Goal: Information Seeking & Learning: Find specific page/section

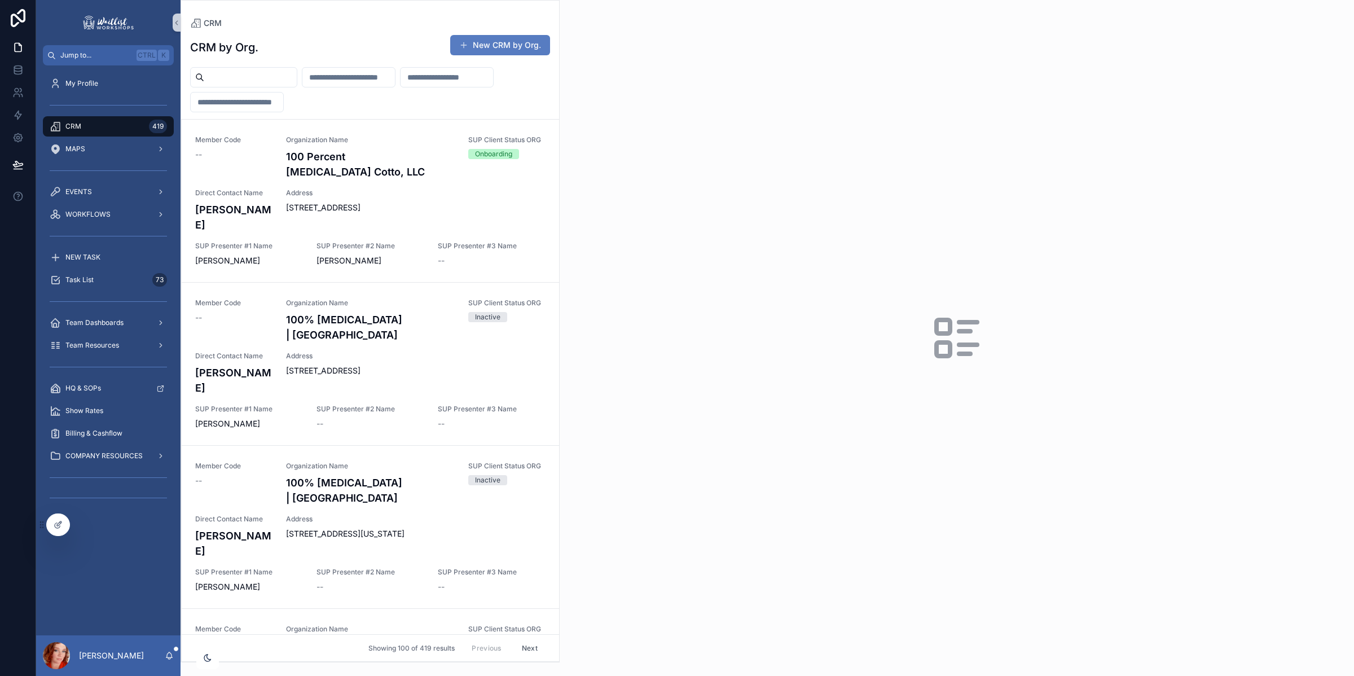
click at [400, 85] on input "scrollable content" at bounding box center [446, 77] width 93 height 16
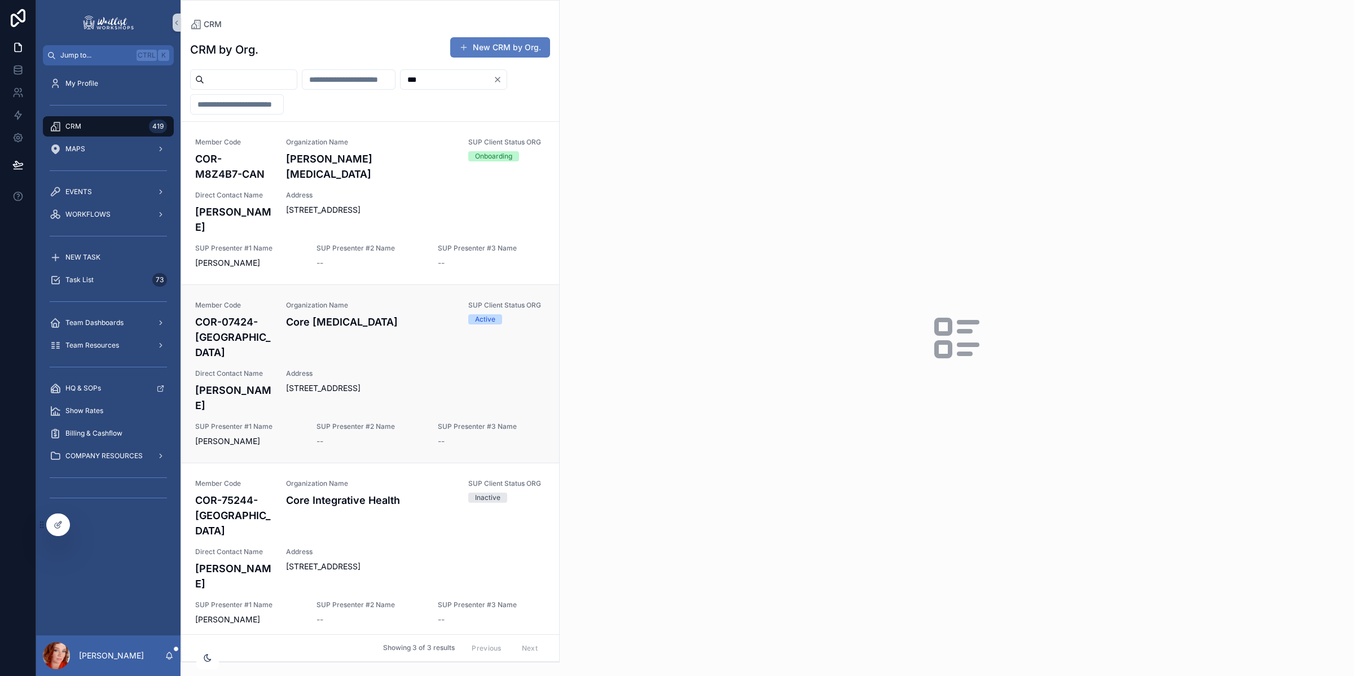
type input "***"
click at [341, 369] on span "Address" at bounding box center [415, 373] width 259 height 9
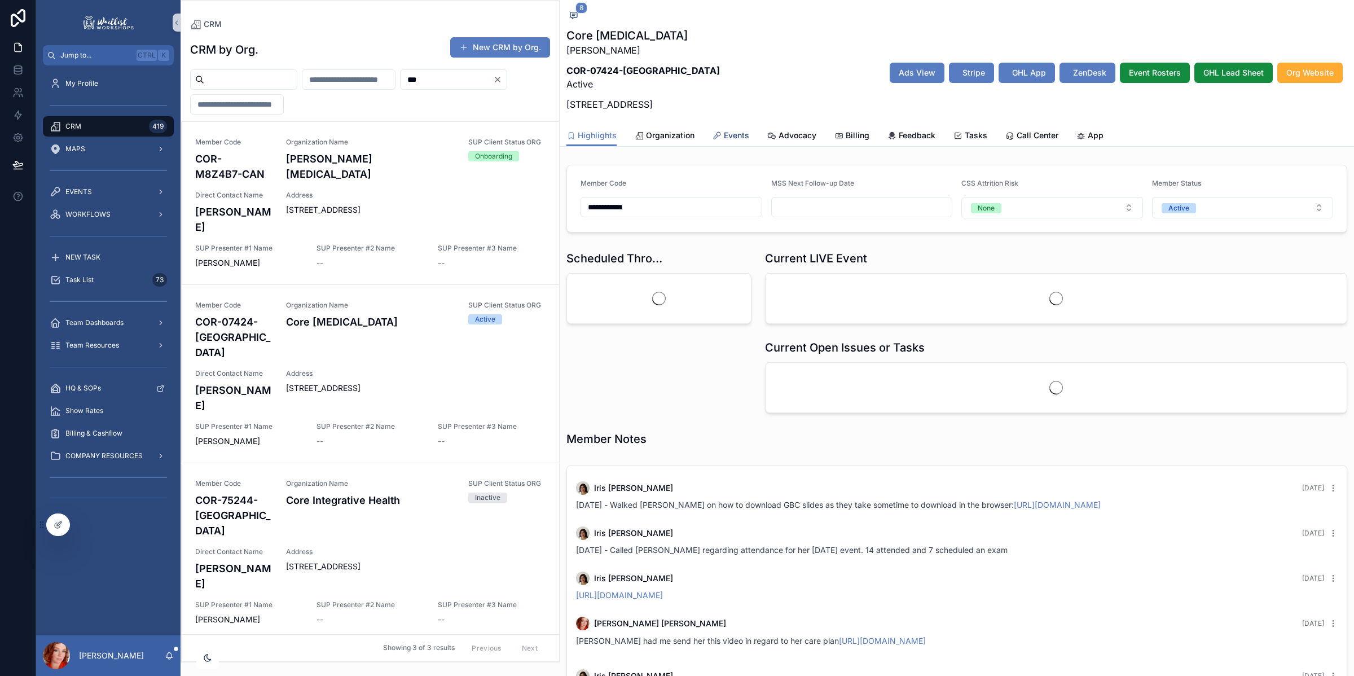
click at [736, 133] on span "Events" at bounding box center [736, 135] width 25 height 11
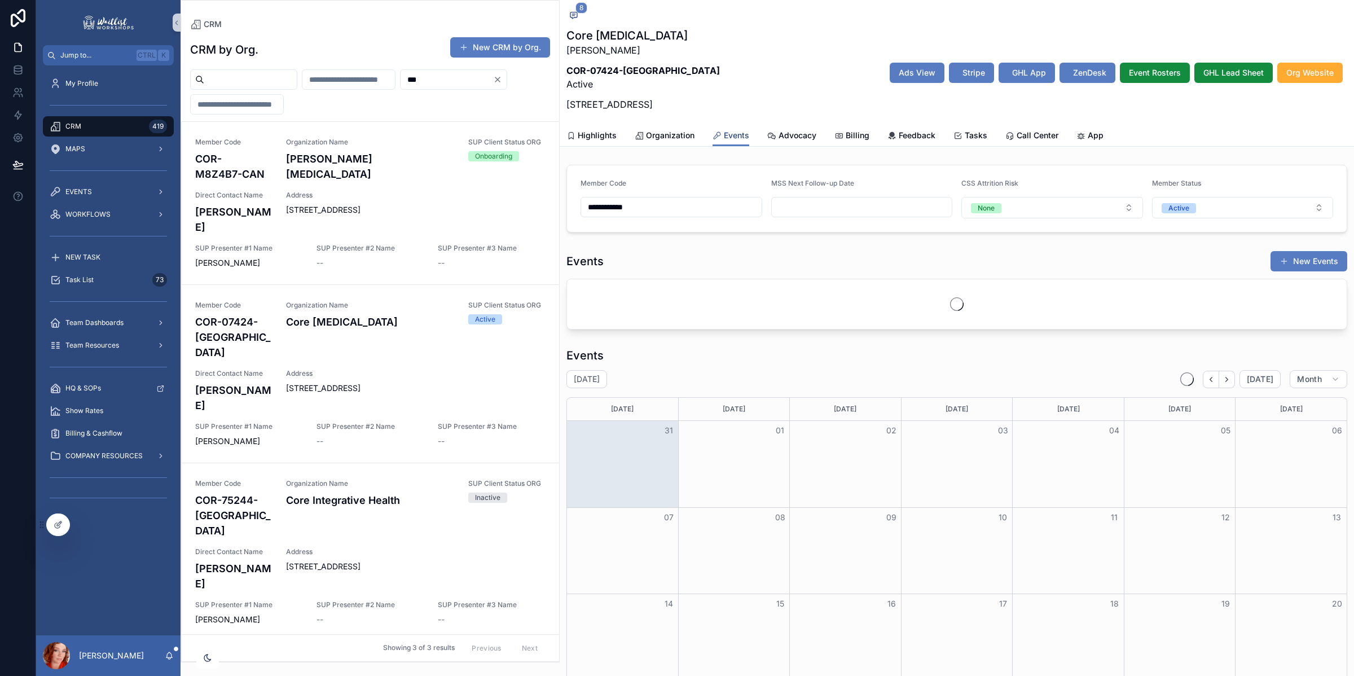
scroll to position [144, 0]
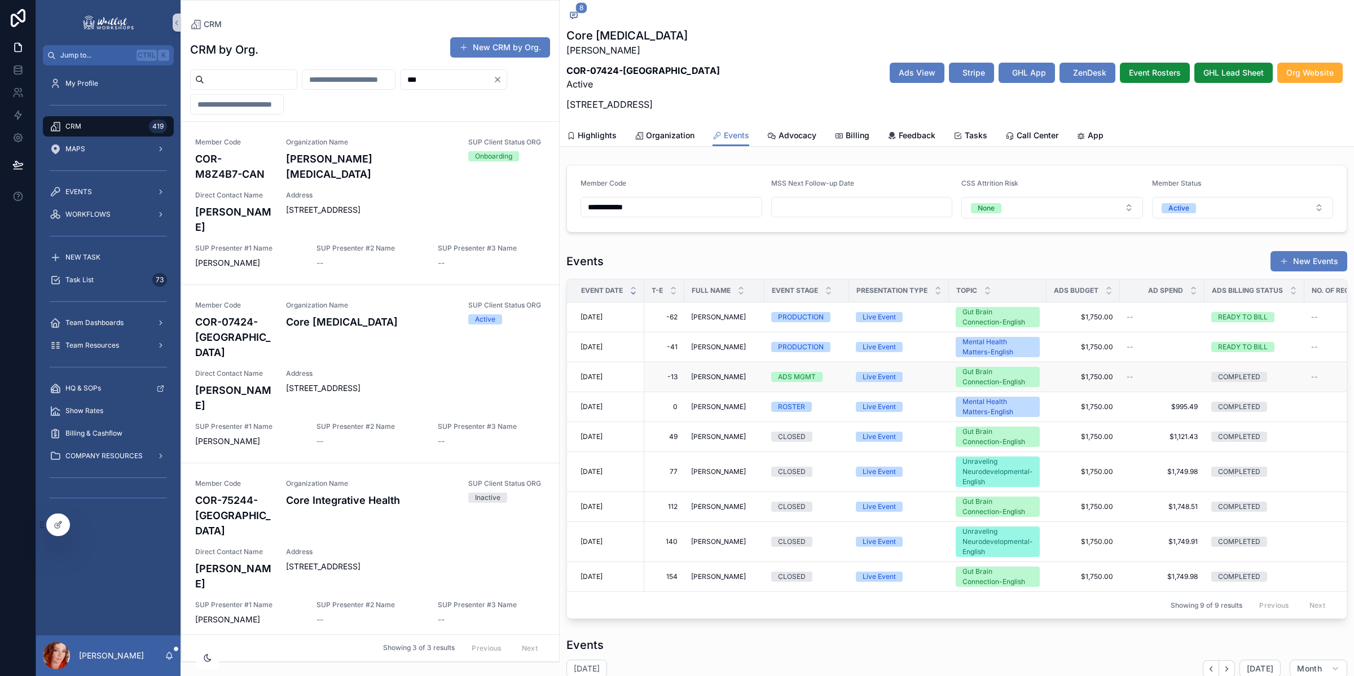
click at [701, 376] on span "[PERSON_NAME]" at bounding box center [718, 376] width 55 height 9
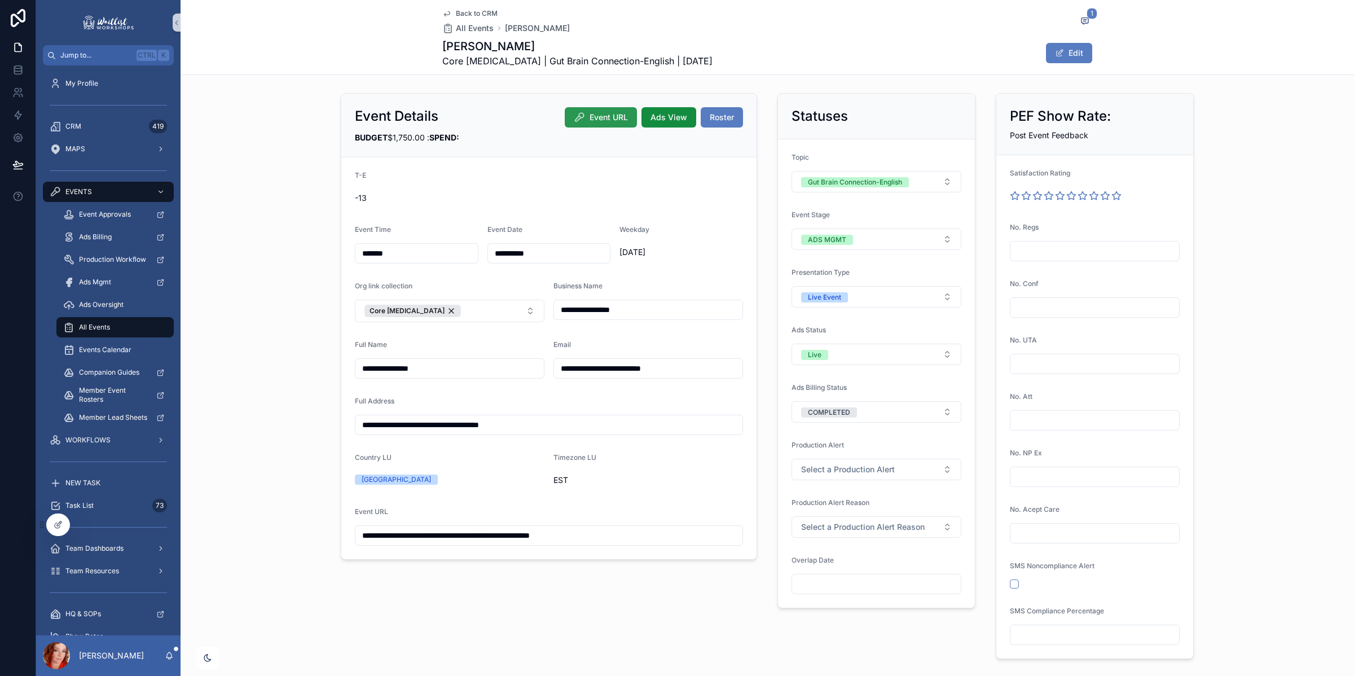
click at [602, 117] on span "Event URL" at bounding box center [608, 117] width 38 height 11
click at [471, 13] on span "Back to CRM" at bounding box center [477, 13] width 42 height 9
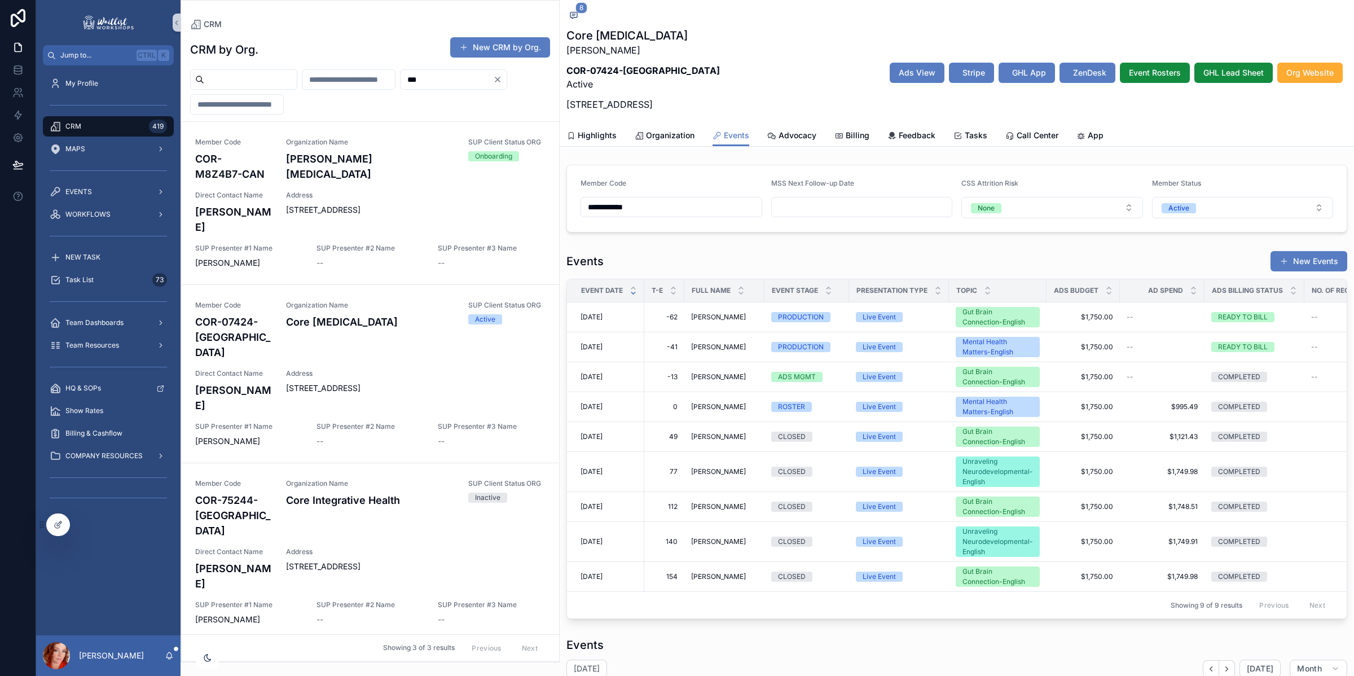
scroll to position [144, 0]
click at [720, 407] on span "[PERSON_NAME]" at bounding box center [718, 406] width 55 height 9
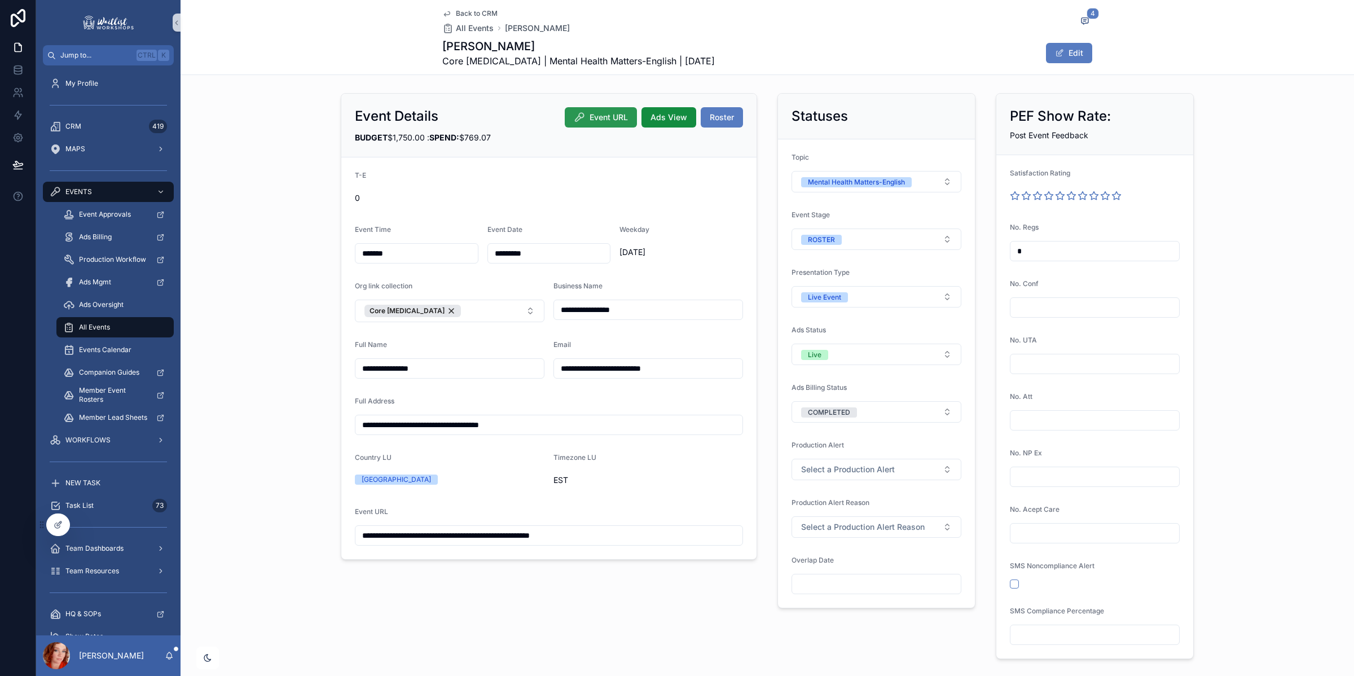
click at [612, 113] on span "Event URL" at bounding box center [608, 117] width 38 height 11
click at [475, 14] on span "Back to CRM" at bounding box center [477, 13] width 42 height 9
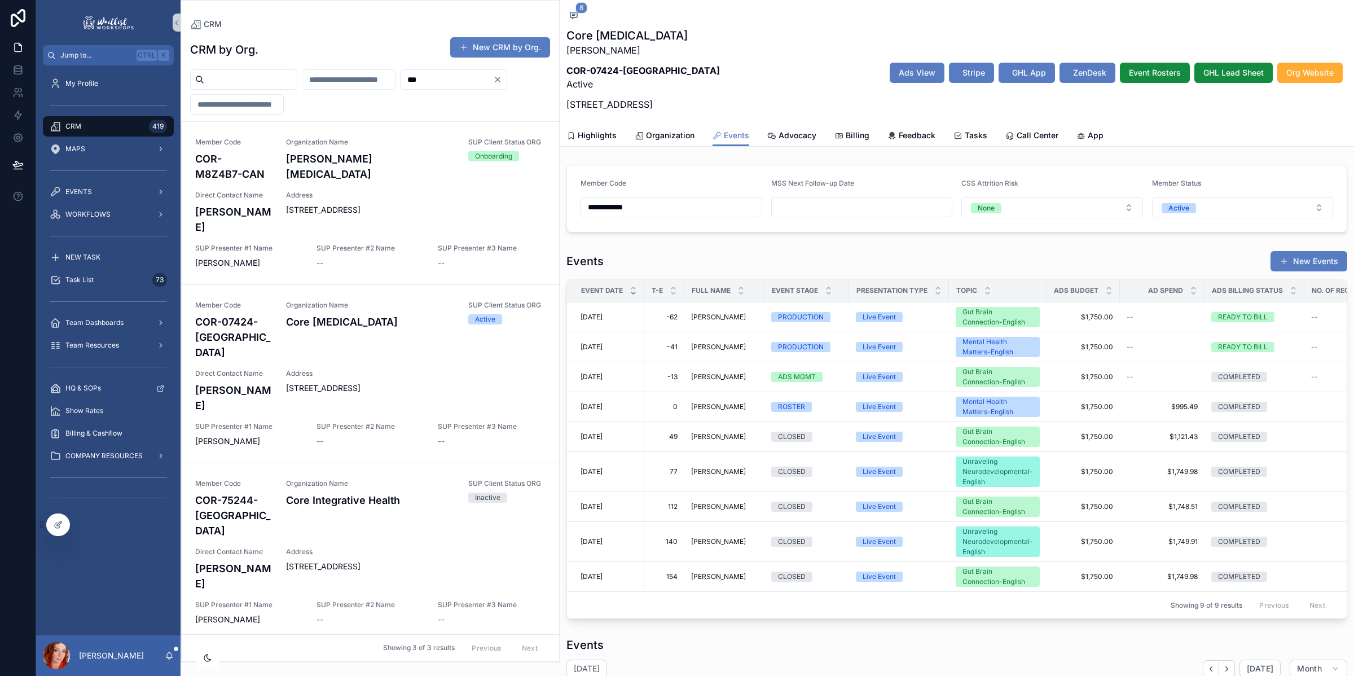
scroll to position [144, 0]
click at [602, 473] on span "[DATE]" at bounding box center [591, 471] width 22 height 9
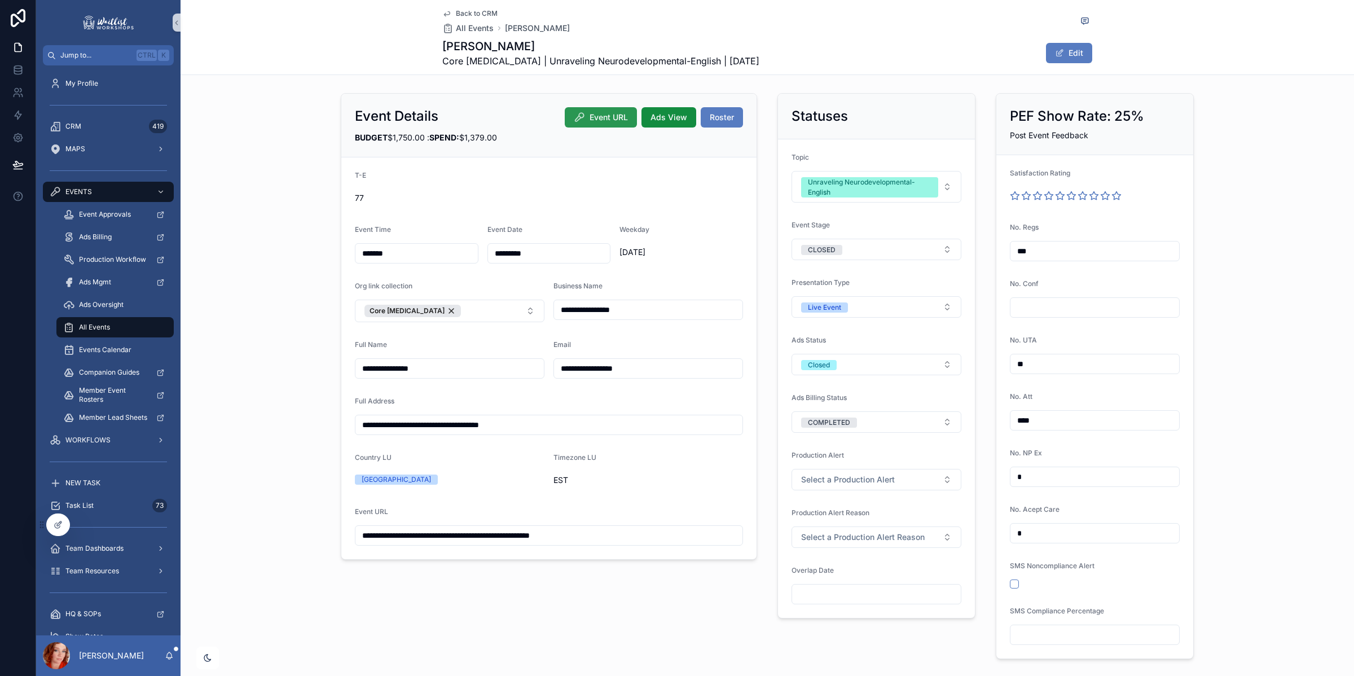
click at [593, 112] on span "Event URL" at bounding box center [608, 117] width 38 height 11
click at [464, 9] on span "Back to CRM" at bounding box center [477, 13] width 42 height 9
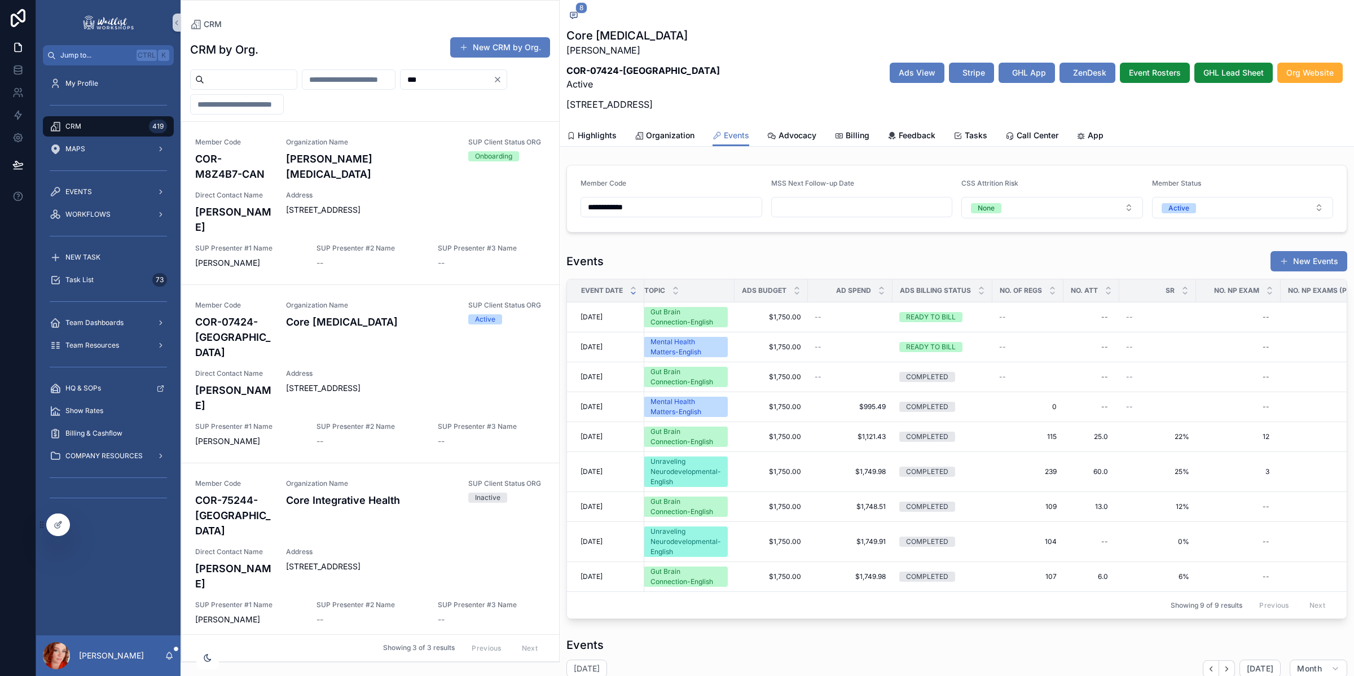
scroll to position [0, 314]
drag, startPoint x: 202, startPoint y: 100, endPoint x: 137, endPoint y: 91, distance: 65.4
click at [137, 91] on div "Jump to... Ctrl K My Profile CRM 419 MAPS EVENTS WORKFLOWS NEW TASK Task List 7…" at bounding box center [695, 338] width 1318 height 676
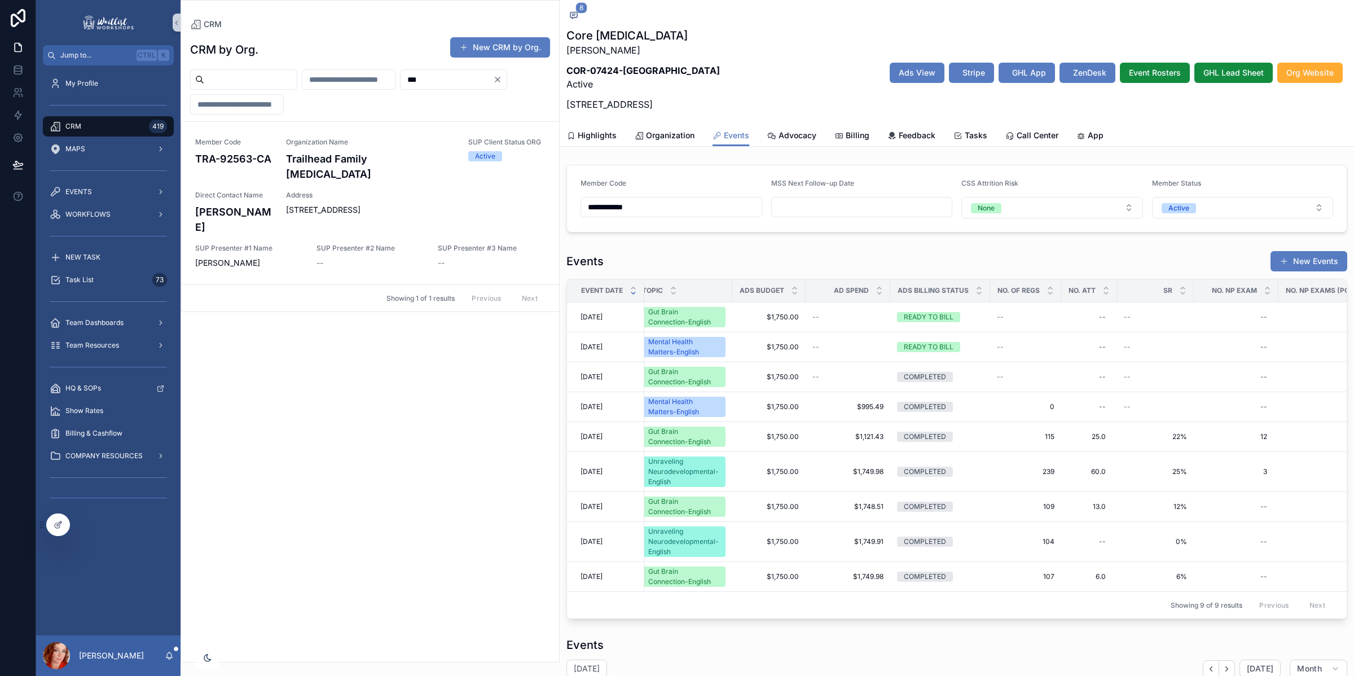
type input "***"
click at [380, 244] on span "SUP Presenter #2 Name" at bounding box center [370, 248] width 108 height 9
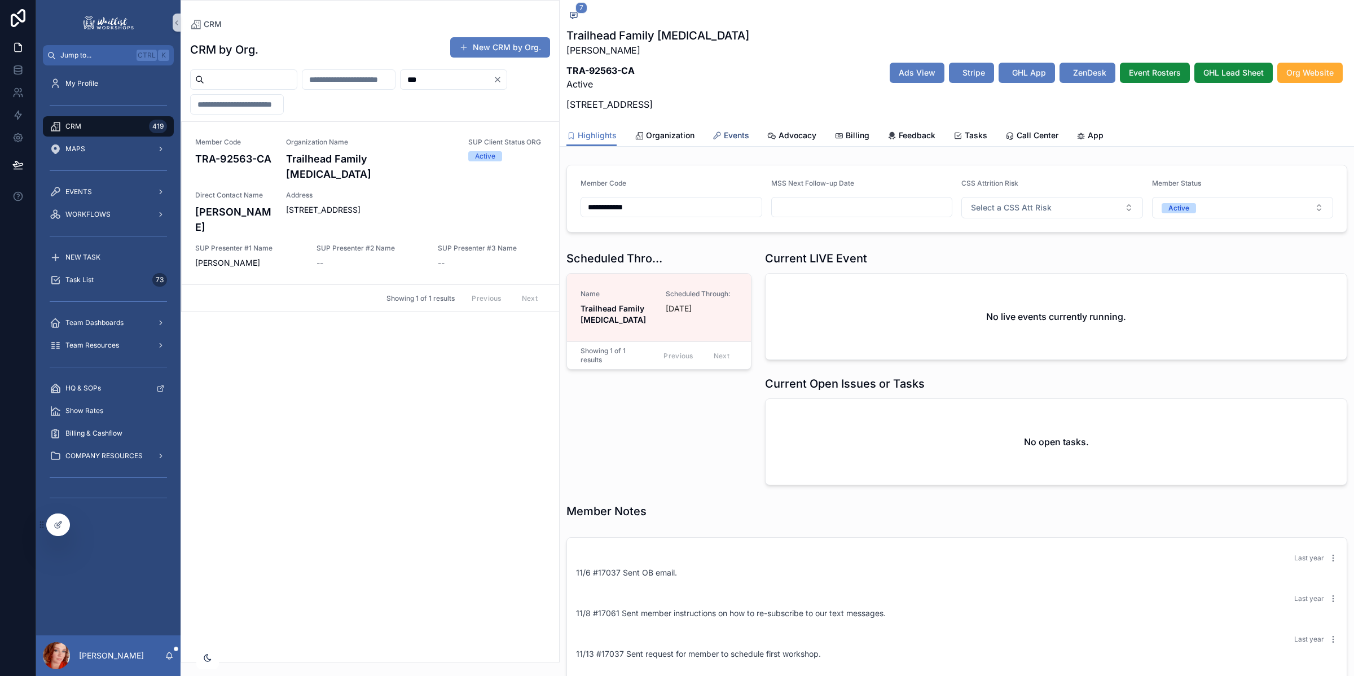
click at [746, 137] on span "Events" at bounding box center [736, 135] width 25 height 11
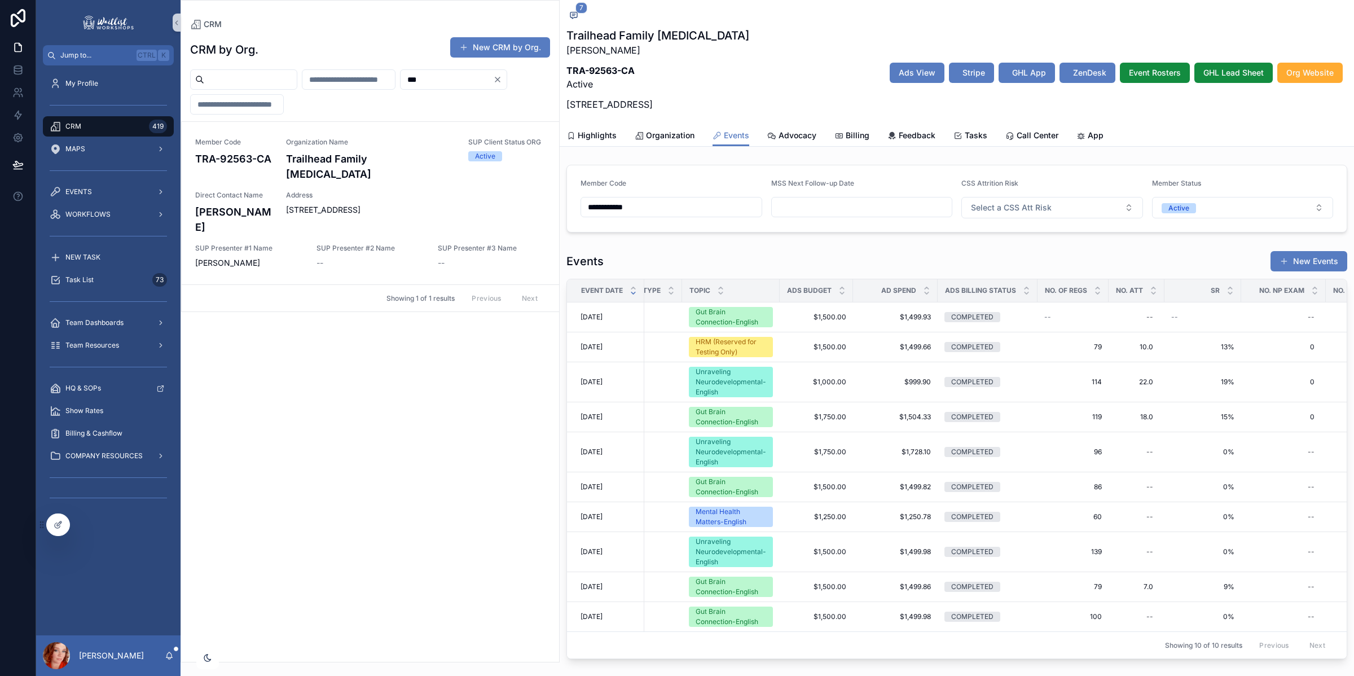
scroll to position [0, 272]
click at [718, 520] on div "Mental Health Matters-English" at bounding box center [725, 517] width 71 height 20
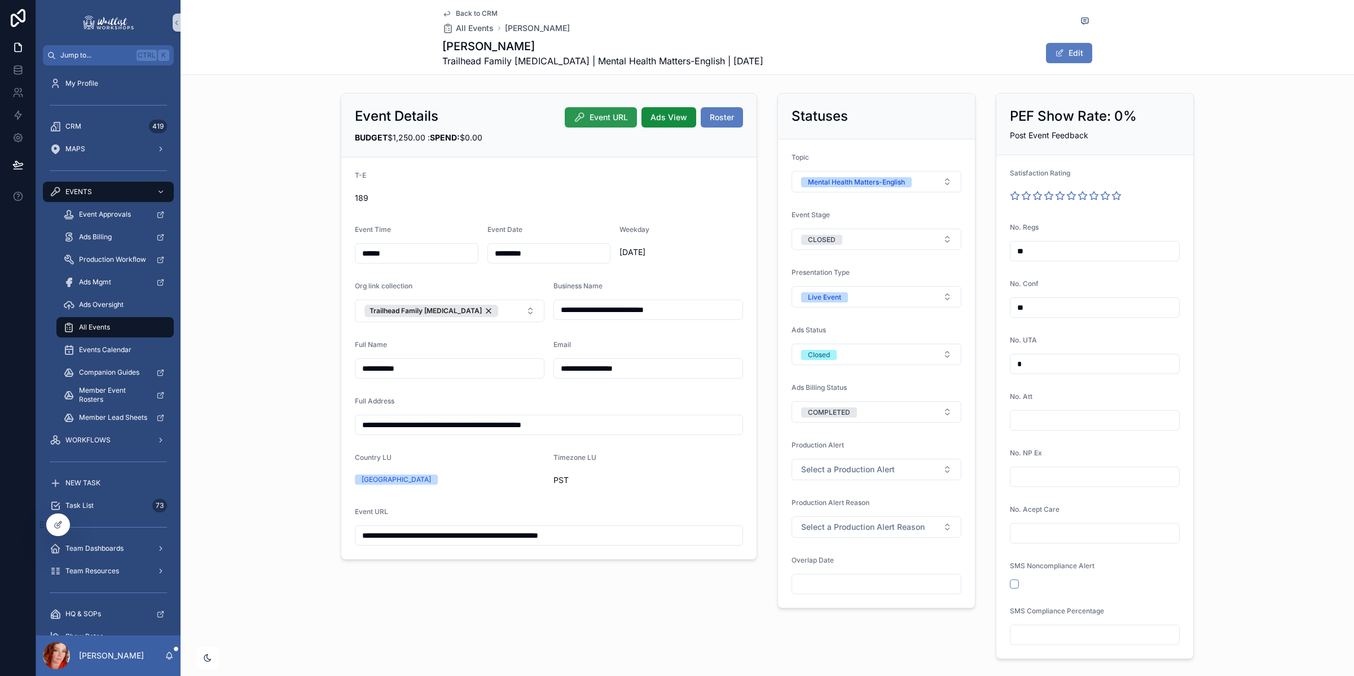
click at [582, 117] on button "Event URL" at bounding box center [601, 117] width 72 height 20
click at [474, 12] on span "Back to CRM" at bounding box center [477, 13] width 42 height 9
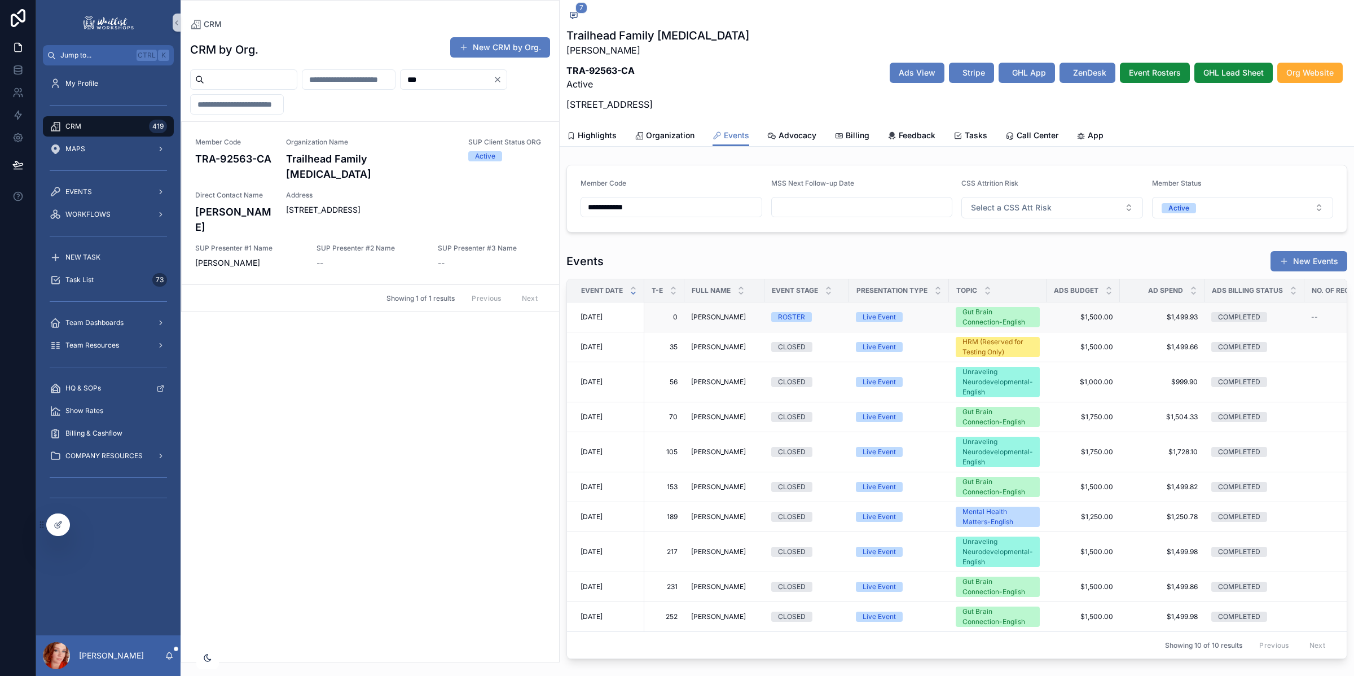
click at [584, 315] on span "[DATE]" at bounding box center [591, 316] width 22 height 9
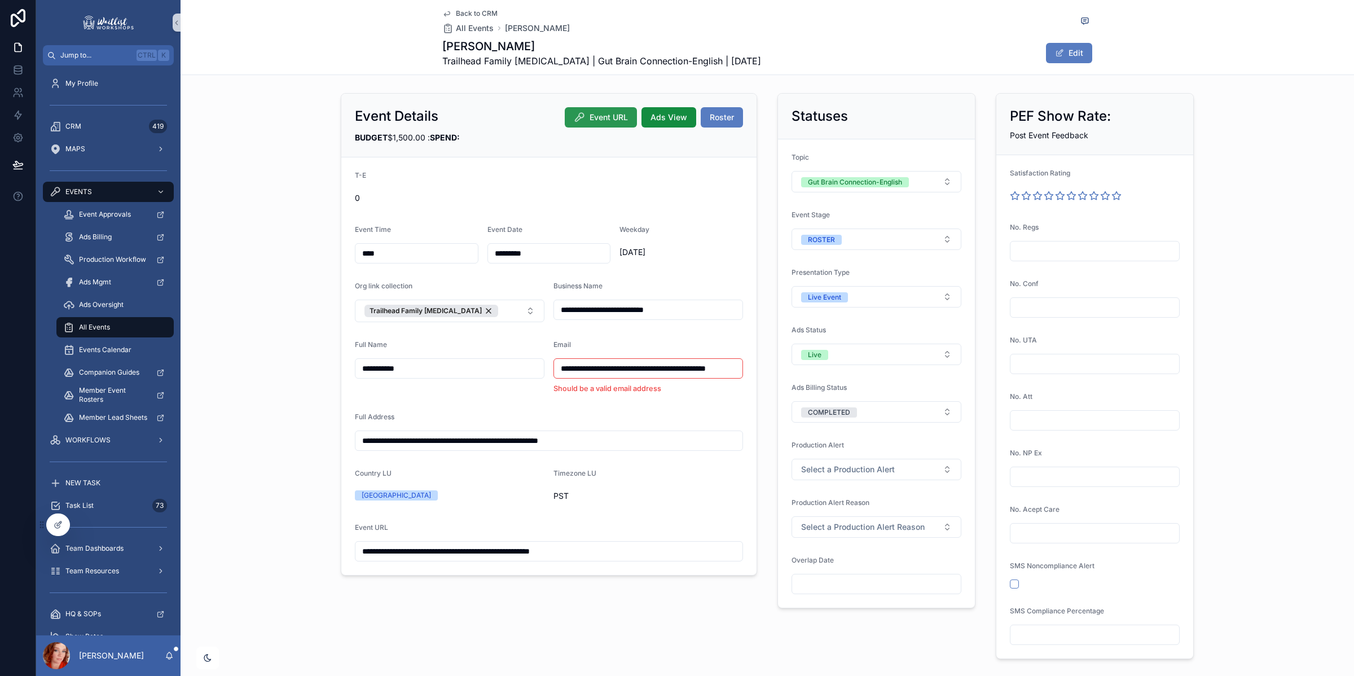
click at [579, 125] on button "Event URL" at bounding box center [601, 117] width 72 height 20
click at [483, 14] on span "Back to CRM" at bounding box center [477, 13] width 42 height 9
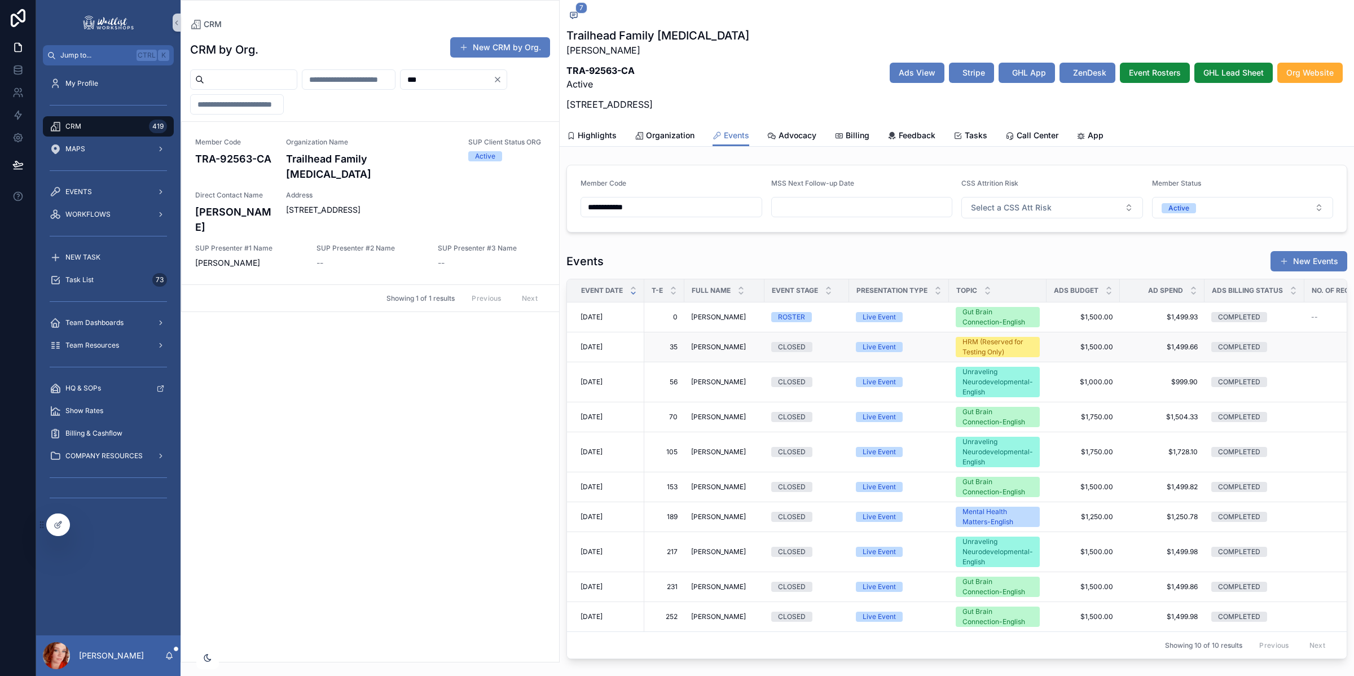
click at [600, 347] on span "[DATE]" at bounding box center [591, 346] width 22 height 9
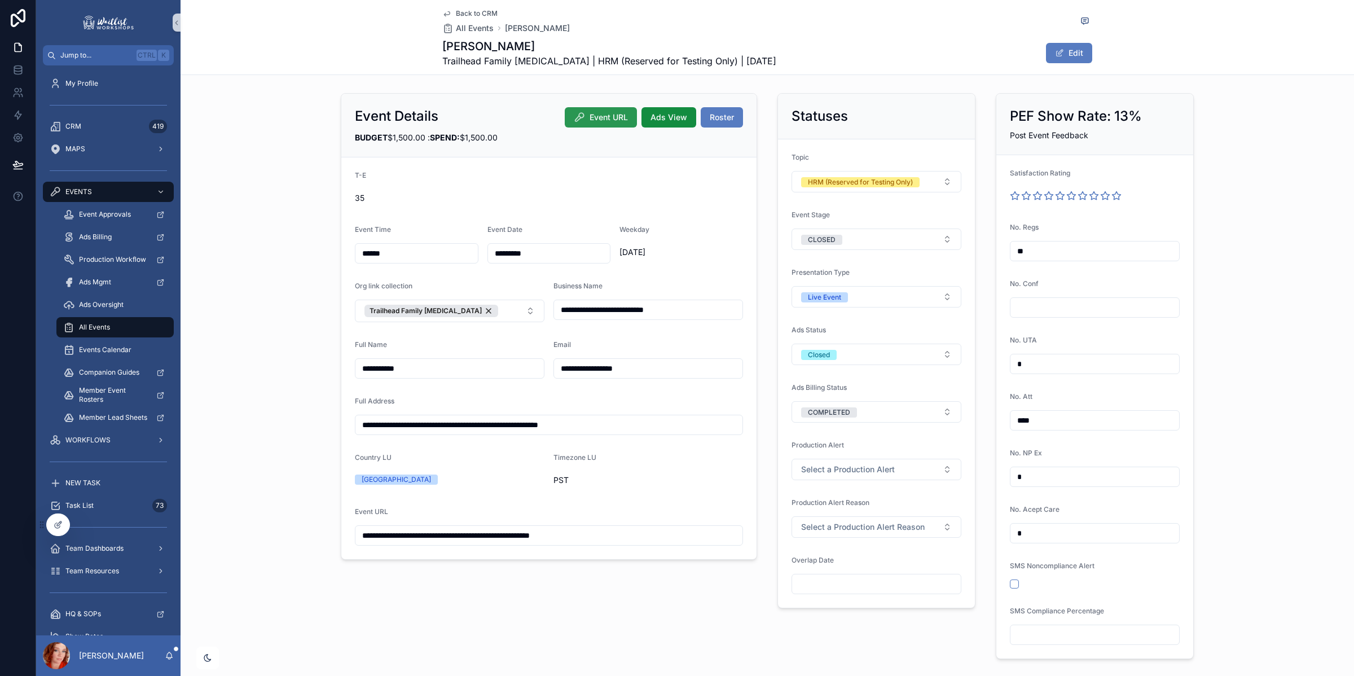
click at [605, 115] on span "Event URL" at bounding box center [608, 117] width 38 height 11
click at [465, 13] on span "Back to CRM" at bounding box center [477, 13] width 42 height 9
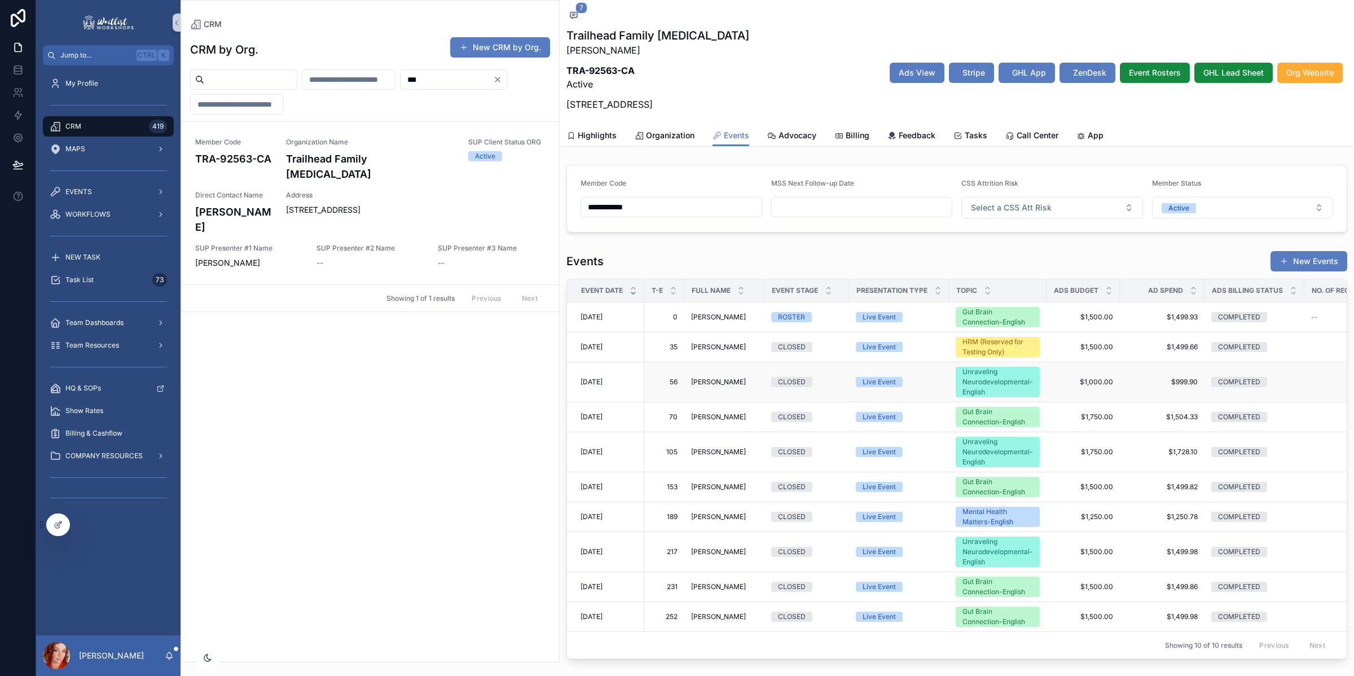
click at [627, 381] on div "[DATE] [DATE]" at bounding box center [608, 381] width 57 height 9
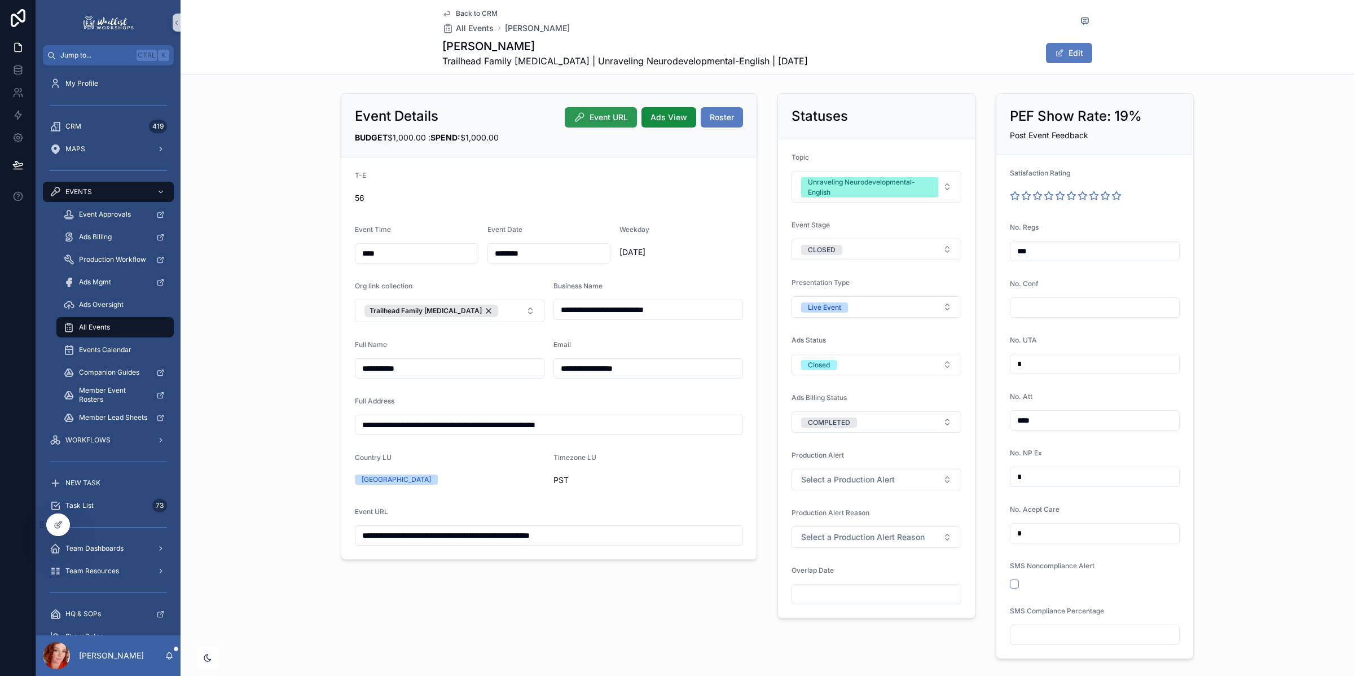
click at [608, 120] on span "Event URL" at bounding box center [608, 117] width 38 height 11
click at [490, 9] on span "Back to CRM" at bounding box center [477, 13] width 42 height 9
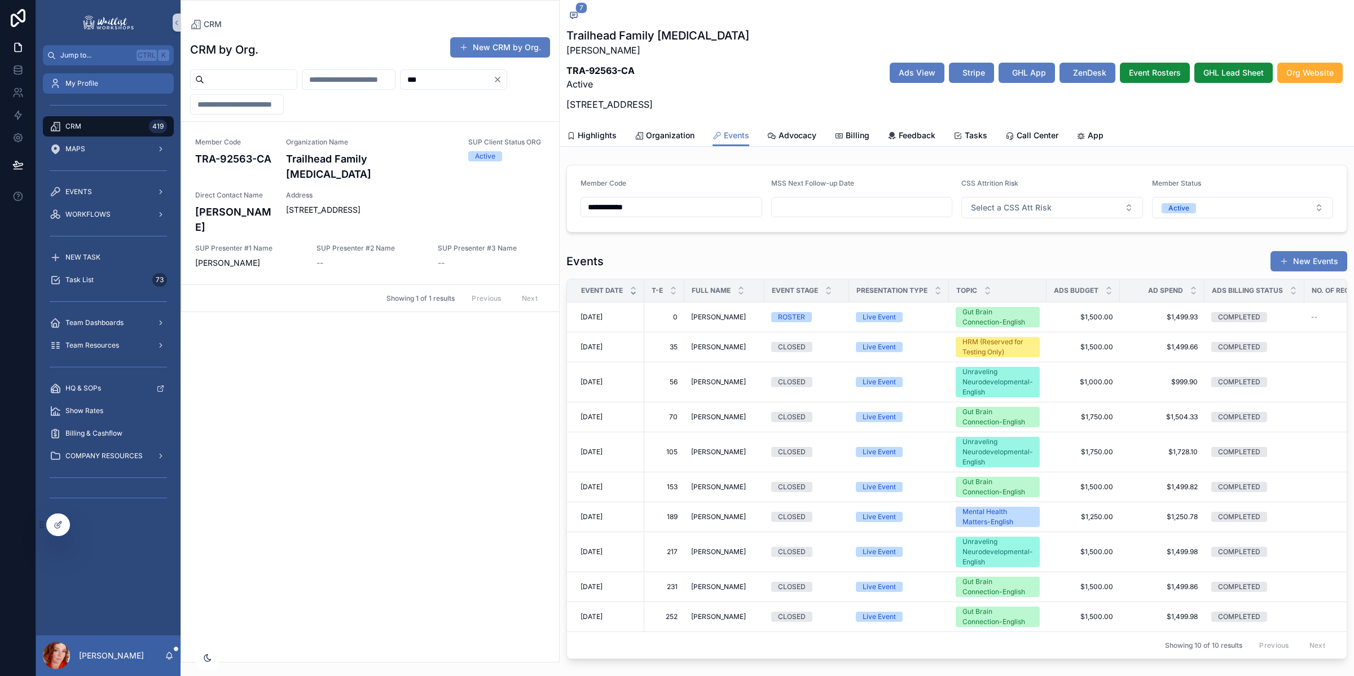
drag, startPoint x: 98, startPoint y: 93, endPoint x: 83, endPoint y: 93, distance: 14.1
click at [83, 93] on div "**********" at bounding box center [695, 338] width 1318 height 676
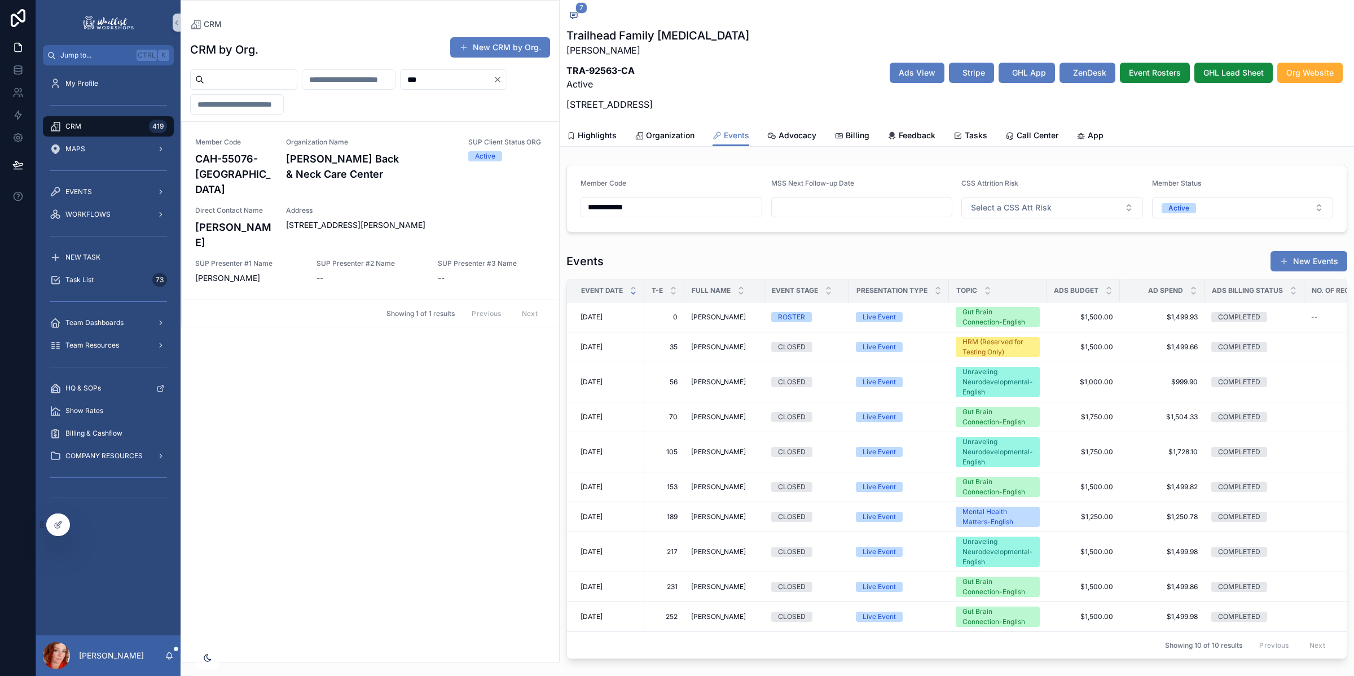
type input "***"
click at [259, 206] on span "Direct Contact Name" at bounding box center [233, 210] width 77 height 9
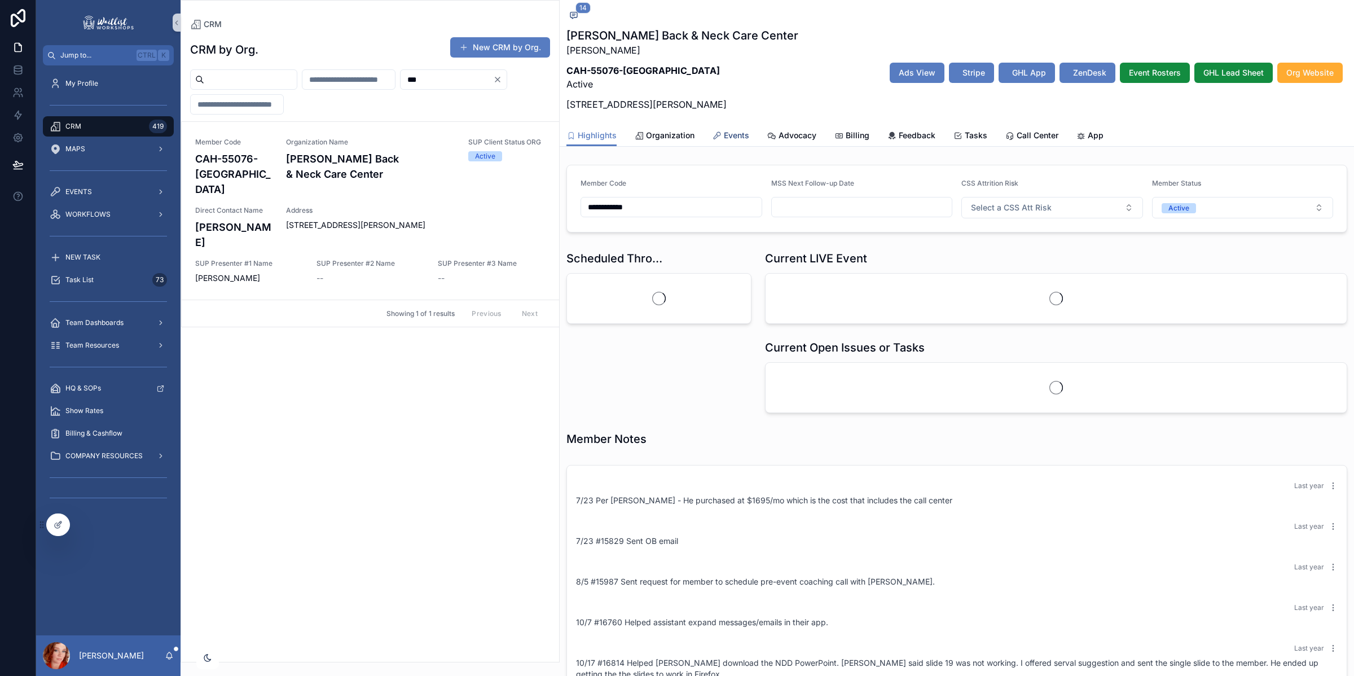
scroll to position [512, 0]
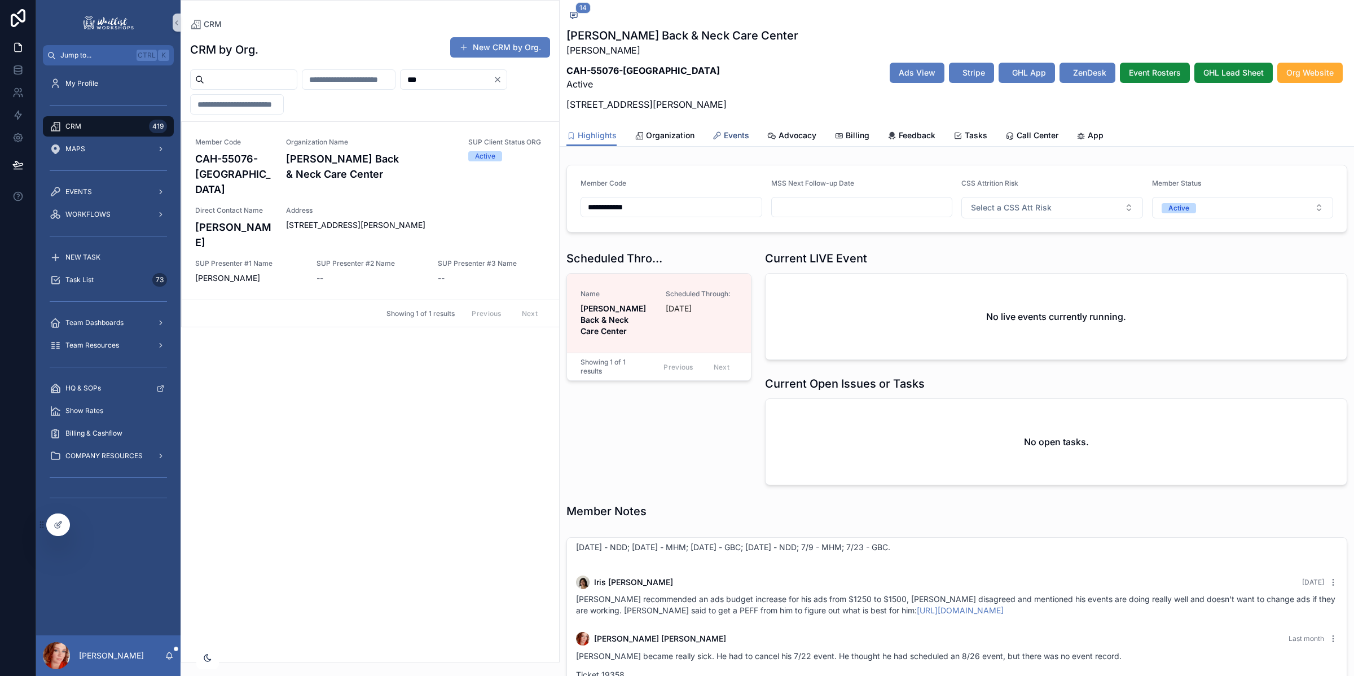
click at [737, 131] on span "Events" at bounding box center [736, 135] width 25 height 11
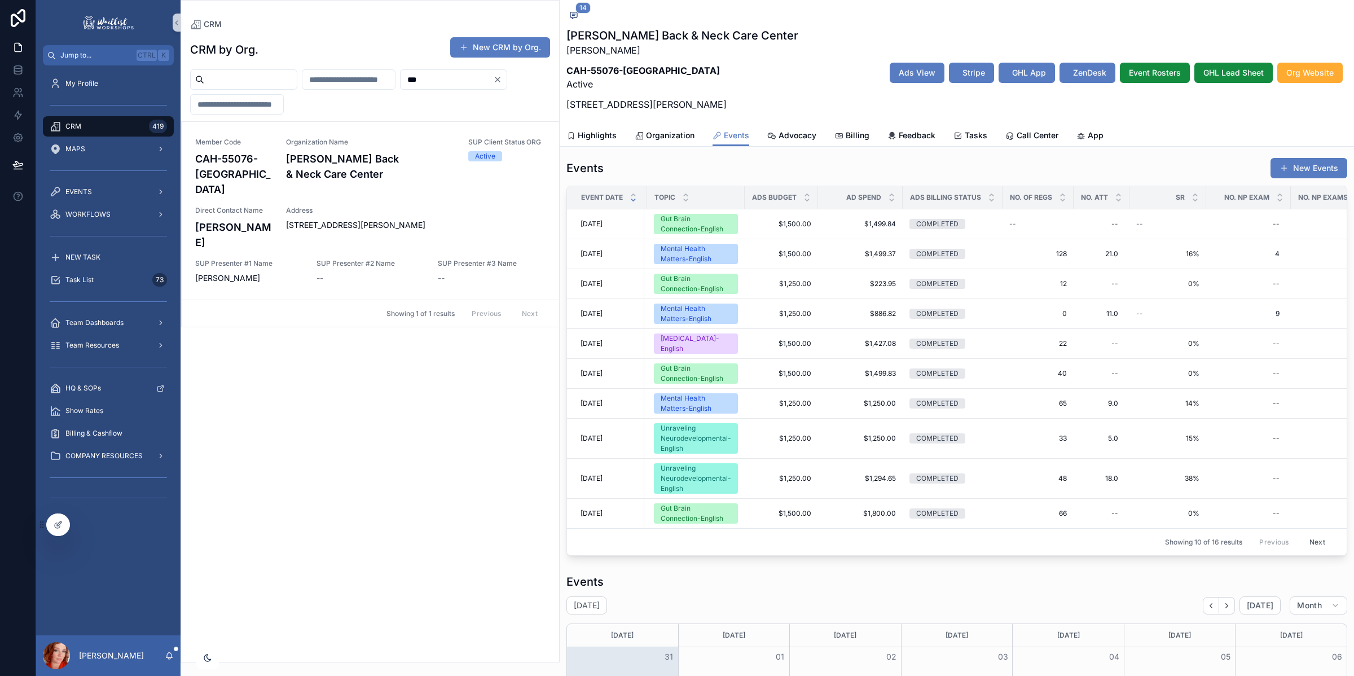
scroll to position [0, 312]
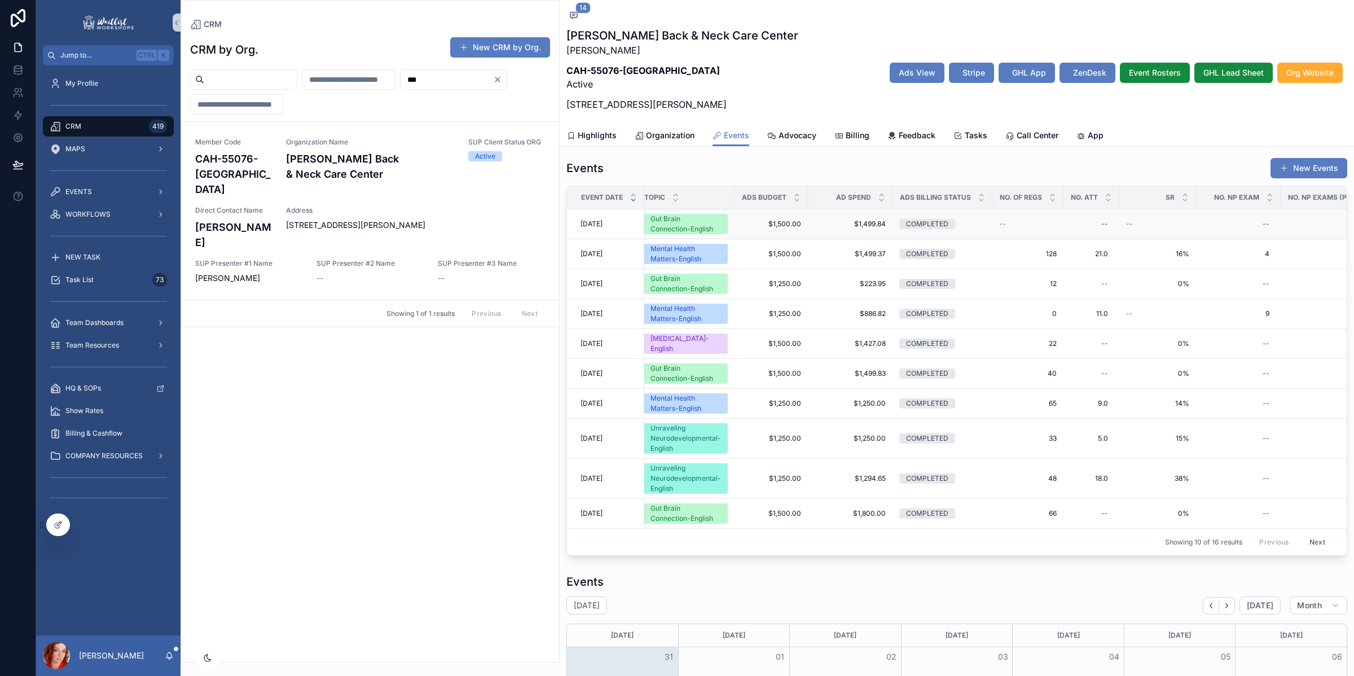
click at [602, 221] on span "[DATE]" at bounding box center [591, 223] width 22 height 9
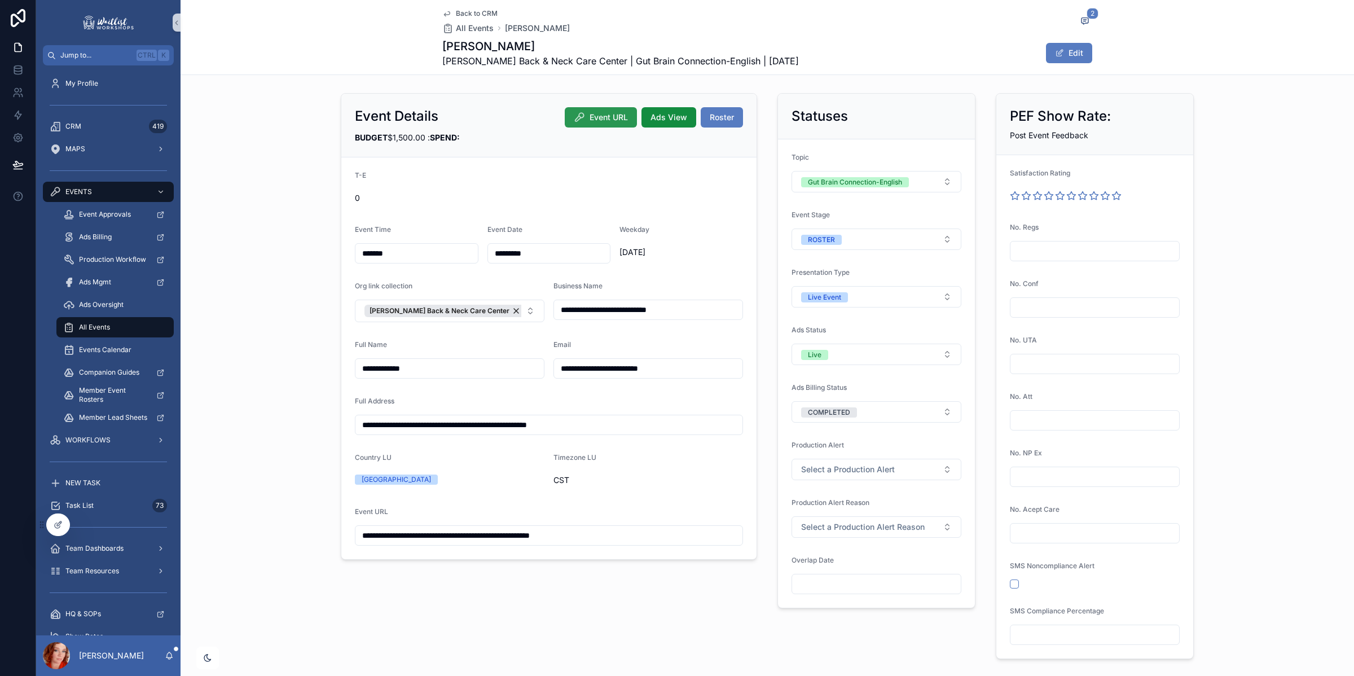
click at [583, 113] on button "Event URL" at bounding box center [601, 117] width 72 height 20
click at [460, 11] on span "Back to CRM" at bounding box center [477, 13] width 42 height 9
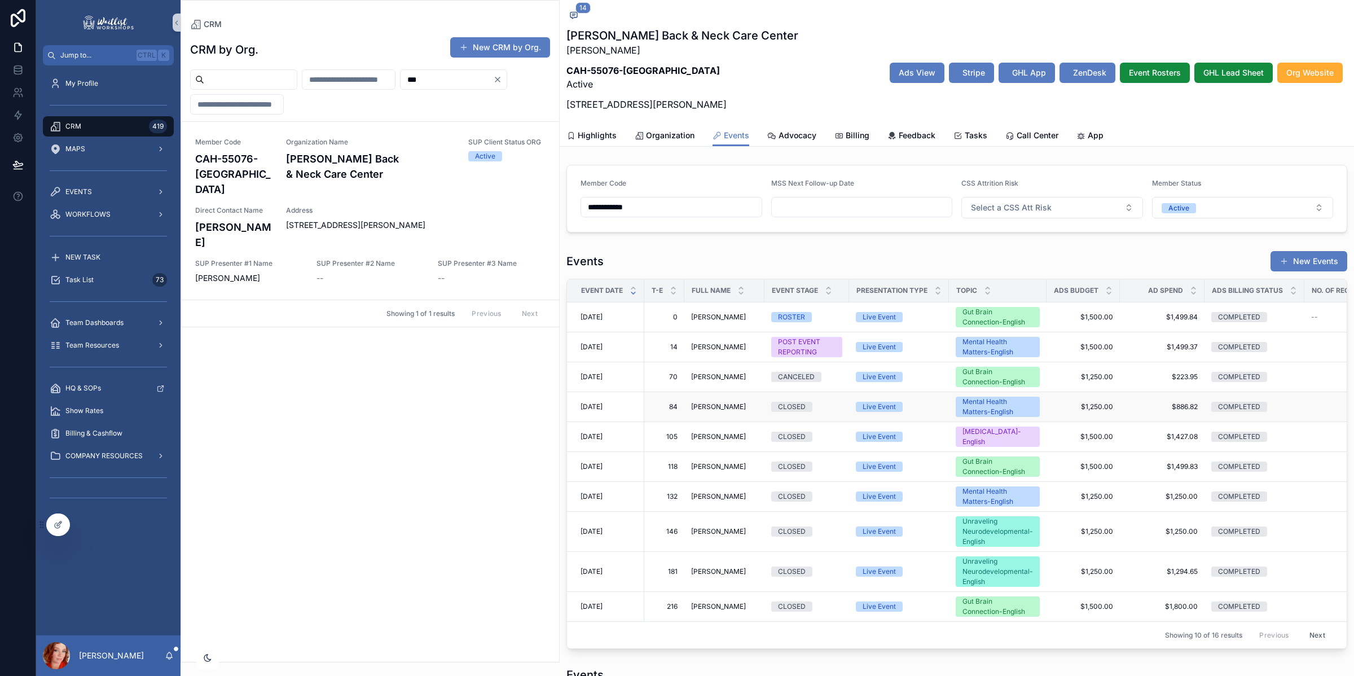
scroll to position [512, 0]
click at [602, 437] on span "[DATE]" at bounding box center [591, 436] width 22 height 9
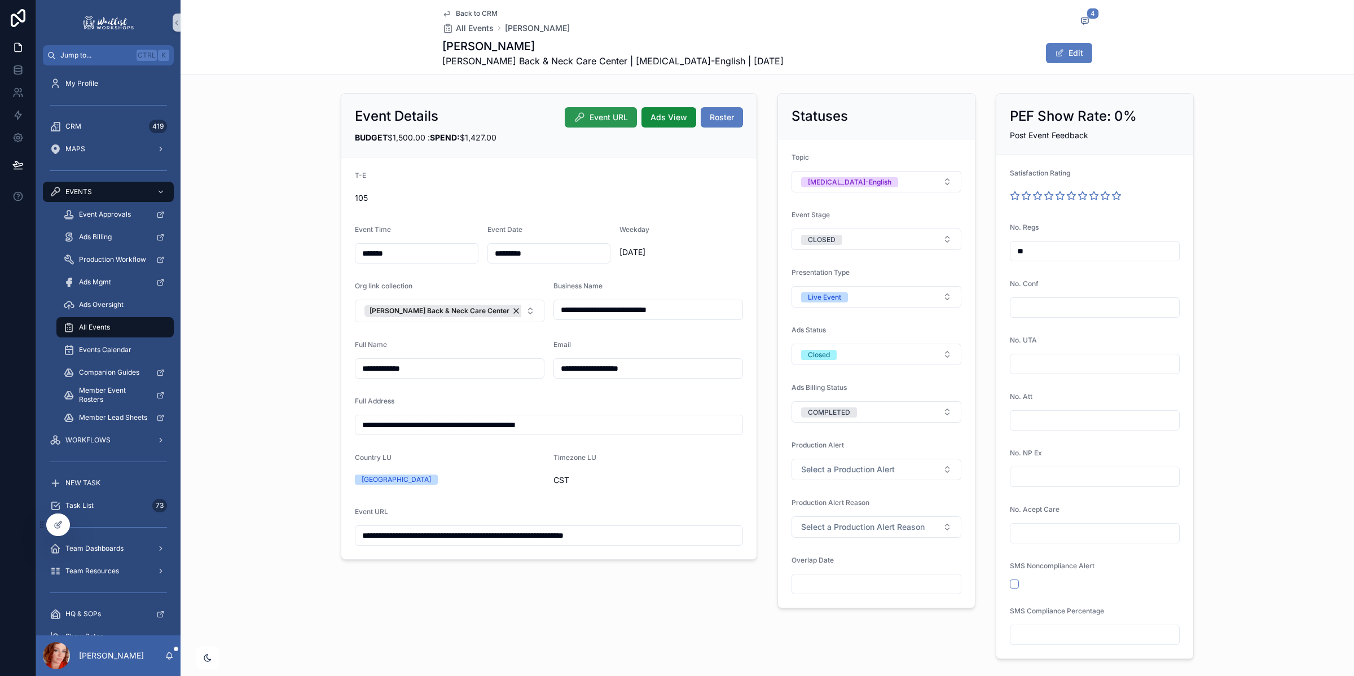
click at [589, 120] on span "Event URL" at bounding box center [608, 117] width 38 height 11
click at [477, 15] on span "Back to CRM" at bounding box center [477, 13] width 42 height 9
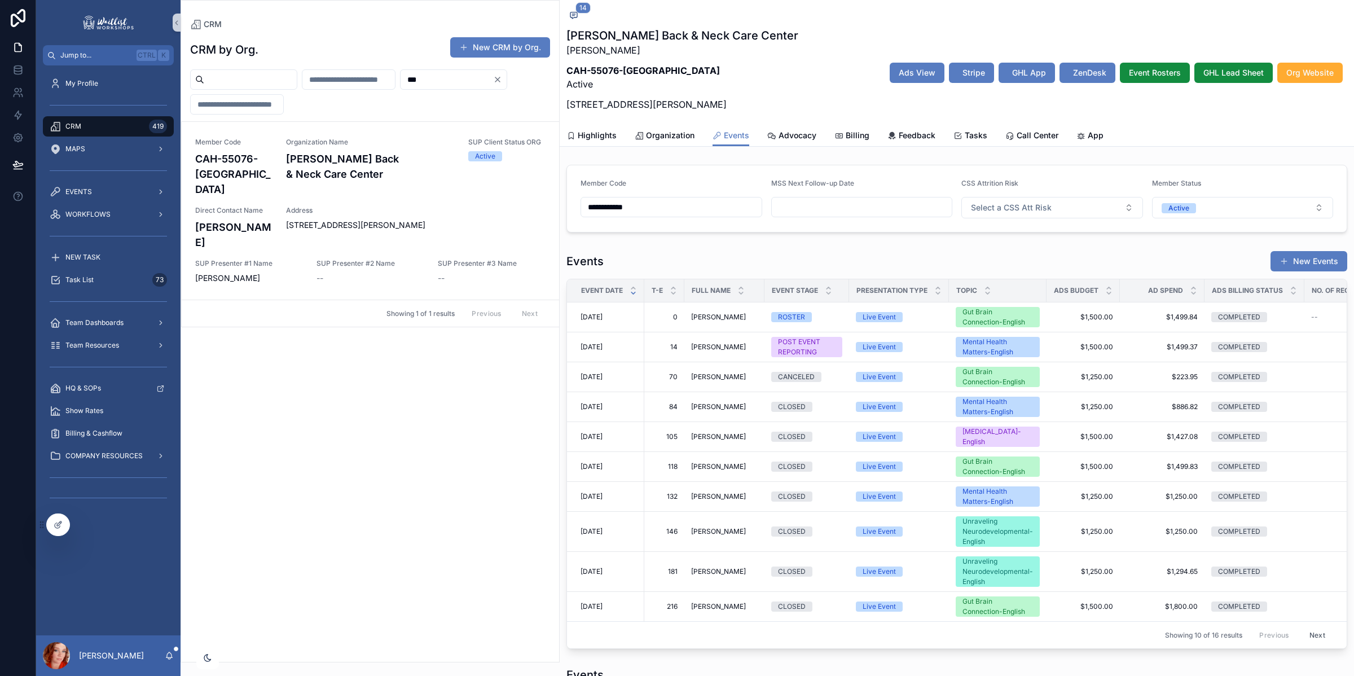
scroll to position [512, 0]
click at [591, 347] on span "[DATE]" at bounding box center [591, 346] width 22 height 9
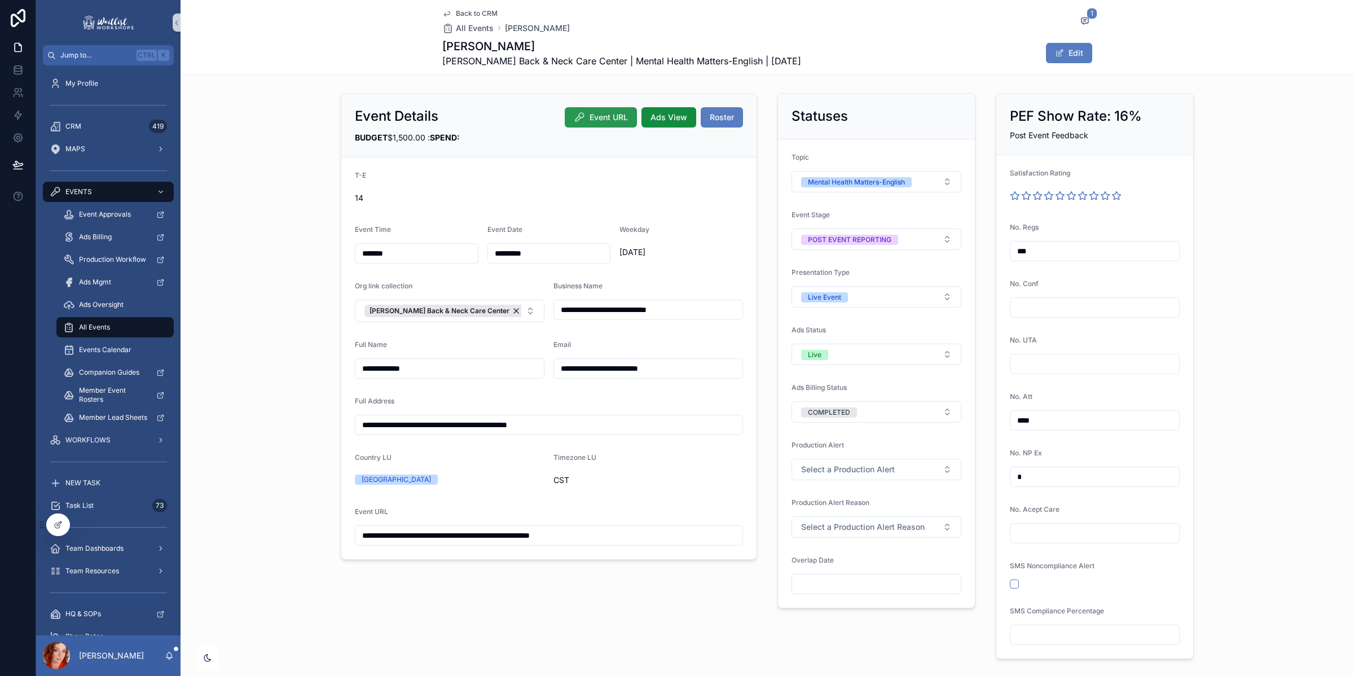
click at [594, 116] on span "Event URL" at bounding box center [608, 117] width 38 height 11
click at [488, 12] on span "Back to CRM" at bounding box center [477, 13] width 42 height 9
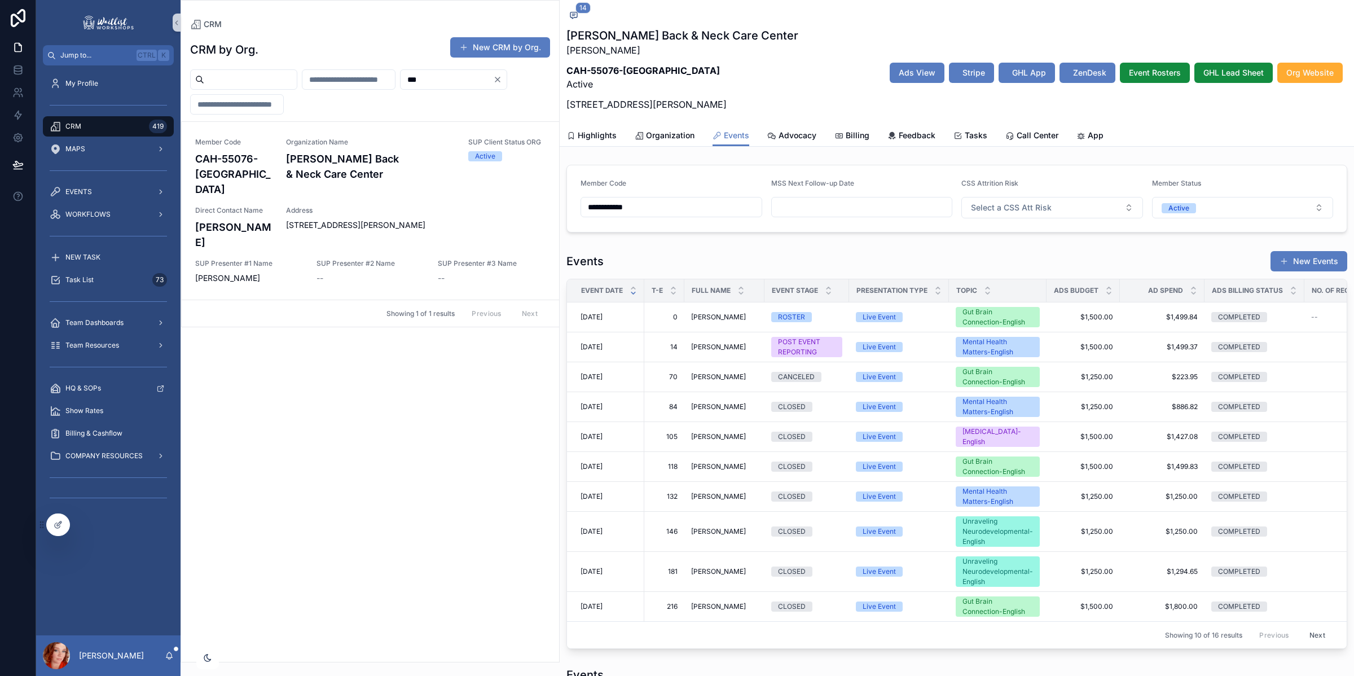
scroll to position [512, 0]
click at [602, 533] on span "[DATE]" at bounding box center [591, 531] width 22 height 9
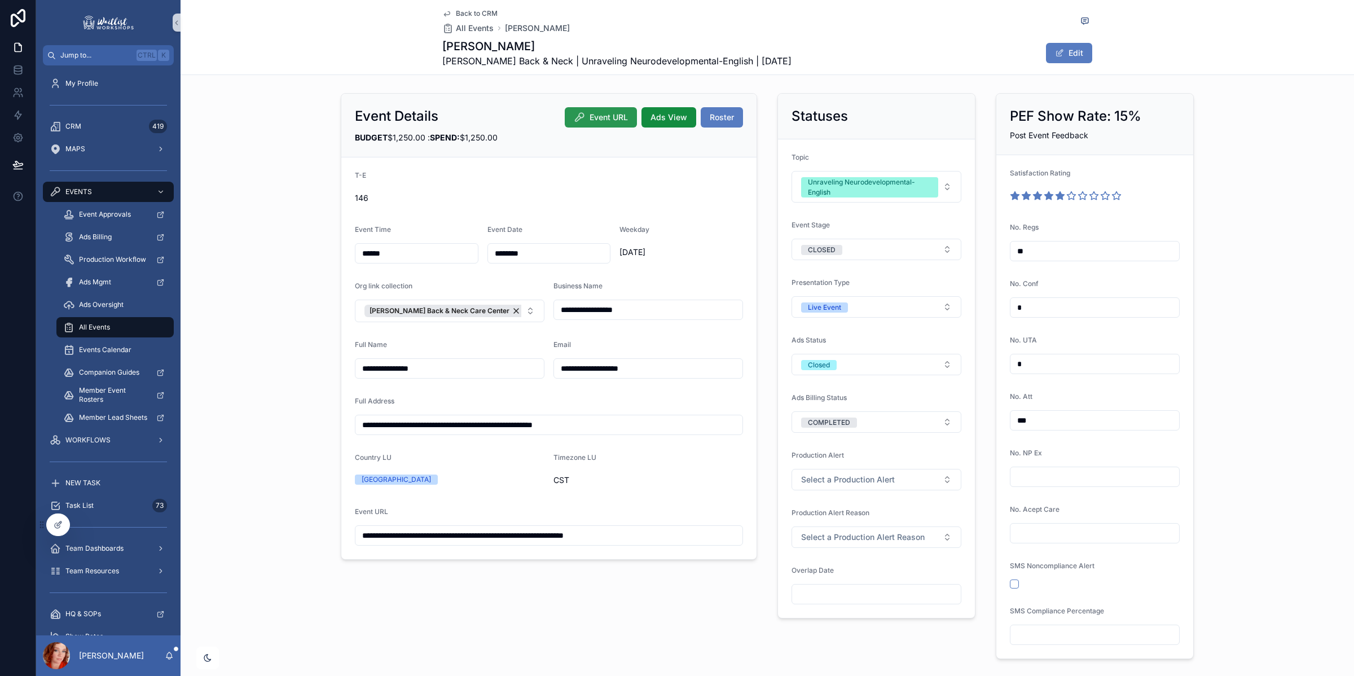
click at [591, 112] on span "Event URL" at bounding box center [608, 117] width 38 height 11
click at [457, 12] on span "Back to CRM" at bounding box center [477, 13] width 42 height 9
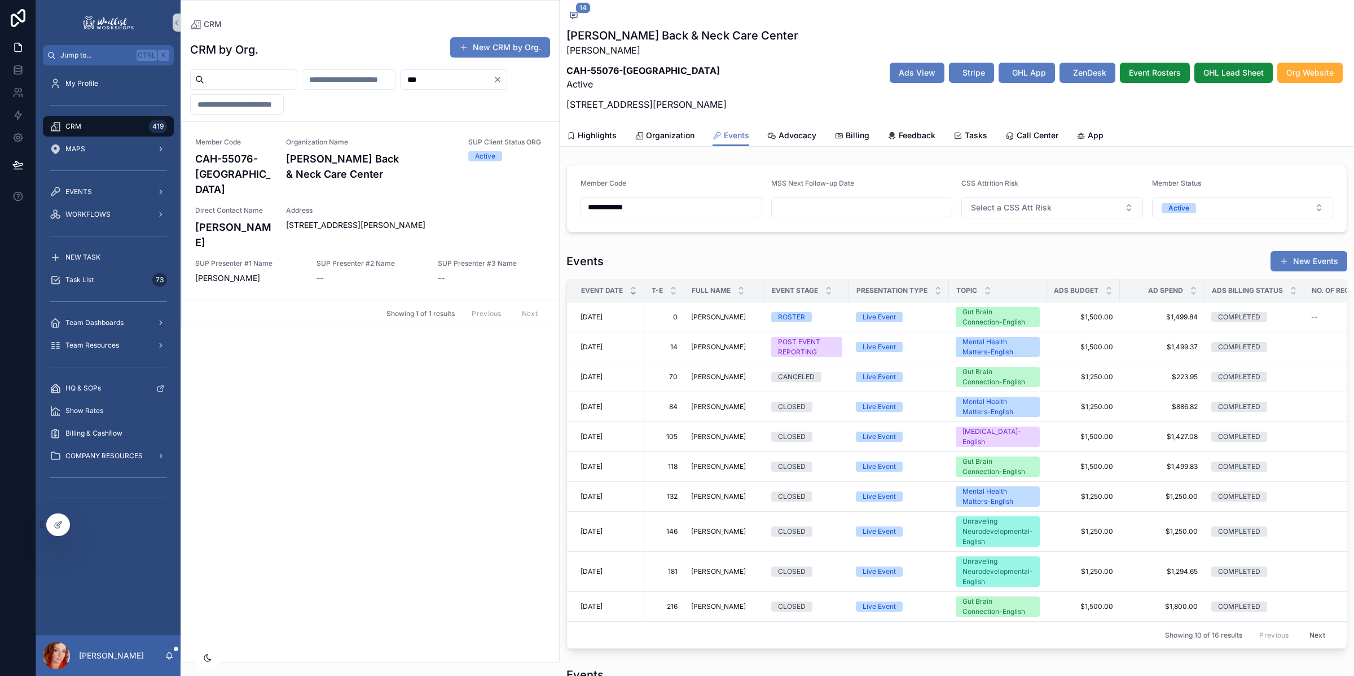
scroll to position [512, 0]
drag, startPoint x: 164, startPoint y: 94, endPoint x: 100, endPoint y: 91, distance: 63.3
click at [100, 91] on div "**********" at bounding box center [695, 338] width 1318 height 676
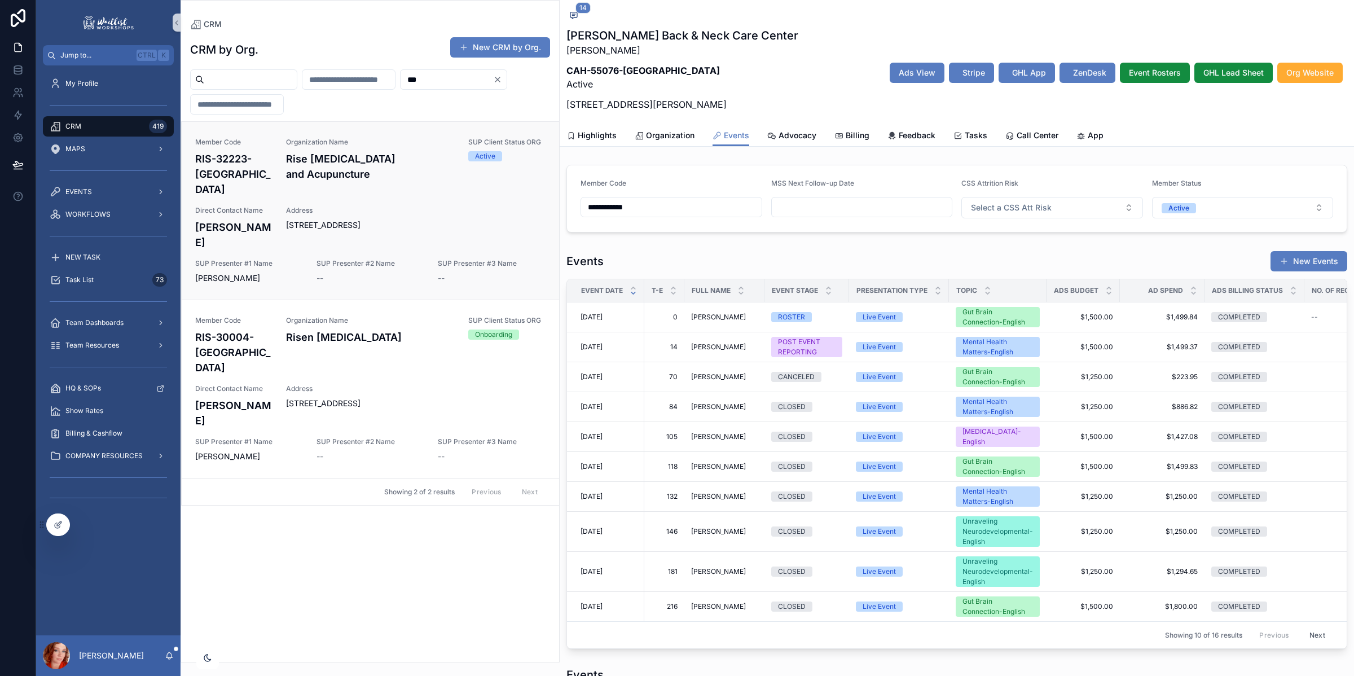
type input "***"
click at [347, 236] on div "Member Code RIS-32223-FL Organization Name Rise [MEDICAL_DATA] and Acupuncture …" at bounding box center [370, 211] width 350 height 146
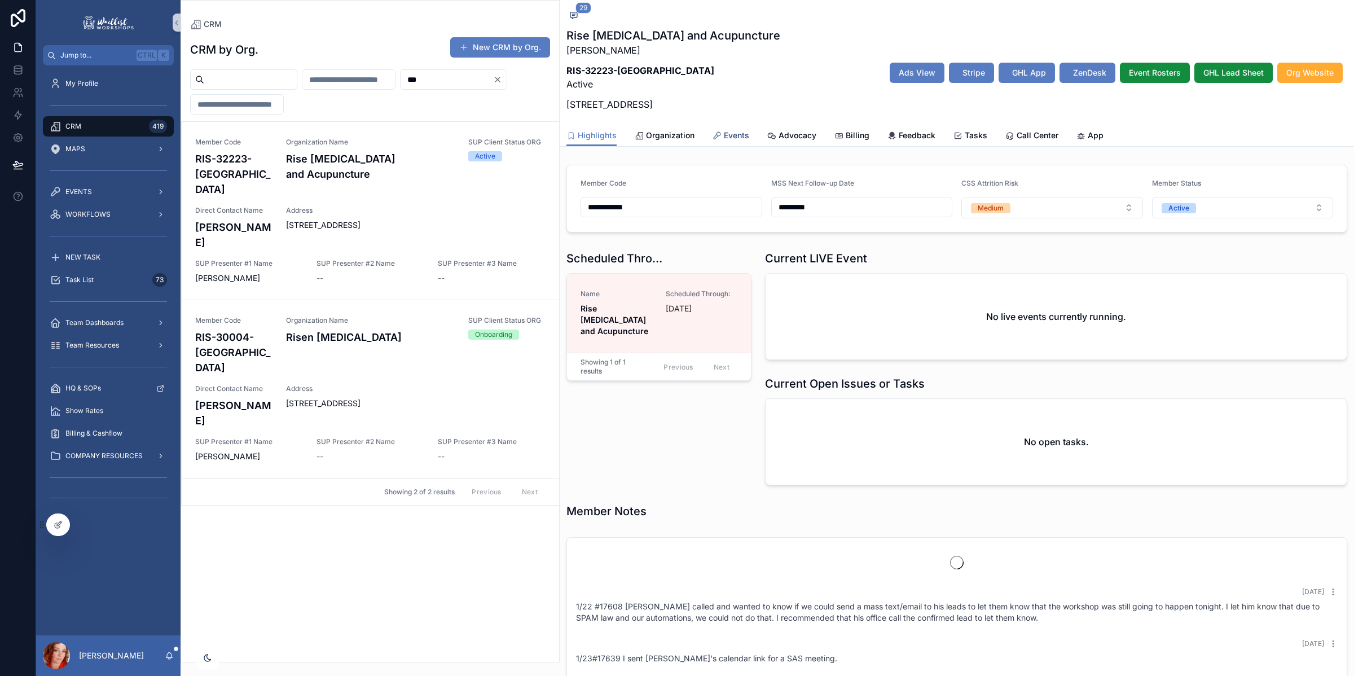
scroll to position [811, 0]
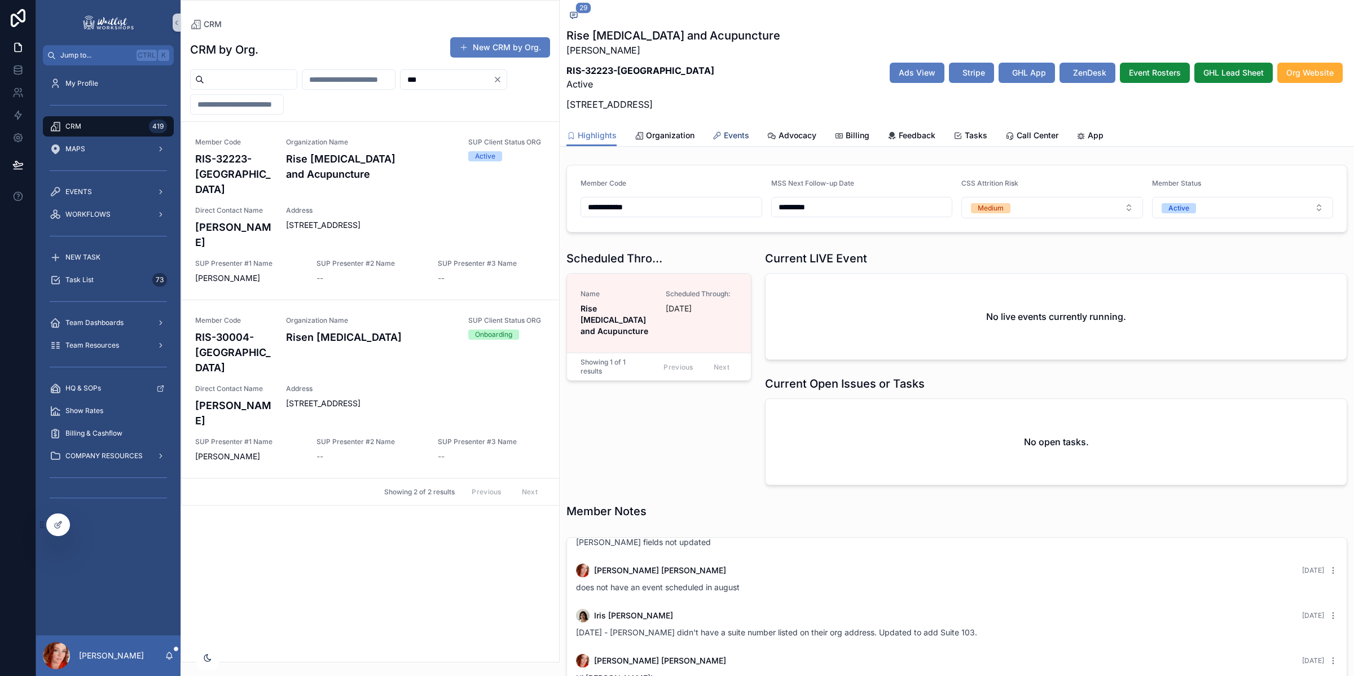
click at [736, 133] on span "Events" at bounding box center [736, 135] width 25 height 11
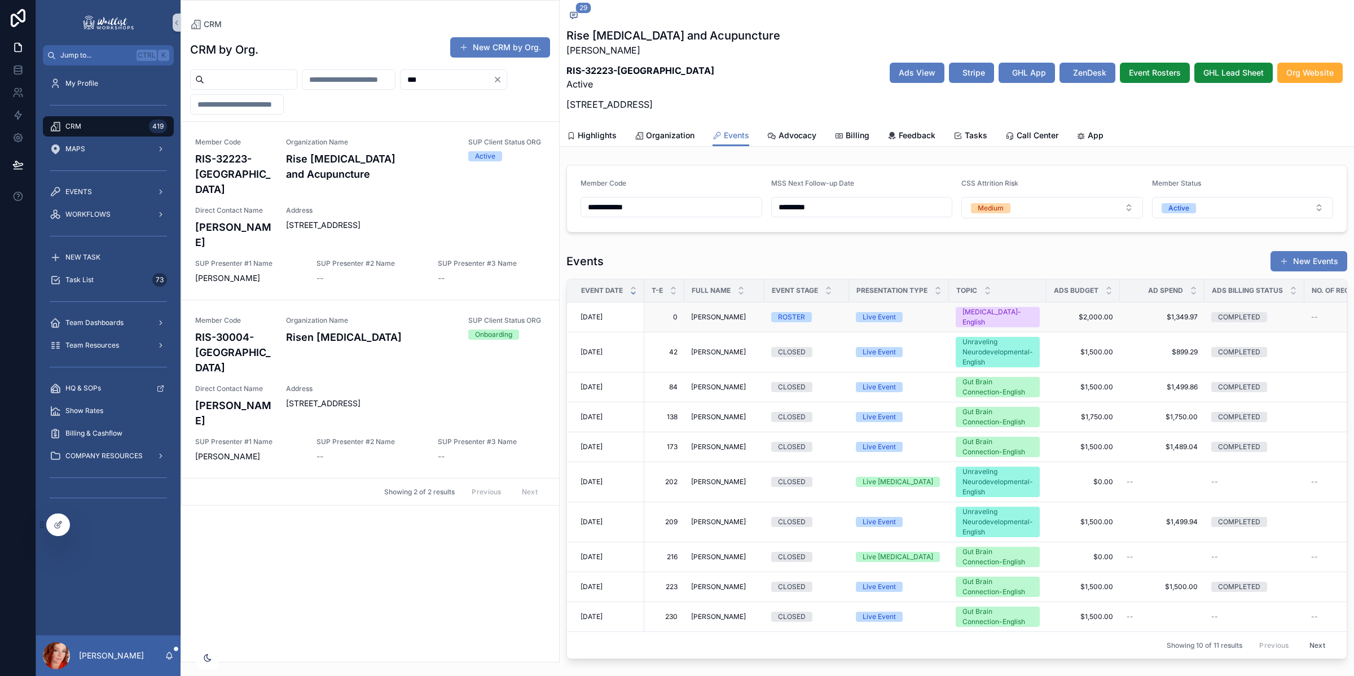
click at [602, 316] on span "[DATE]" at bounding box center [591, 316] width 22 height 9
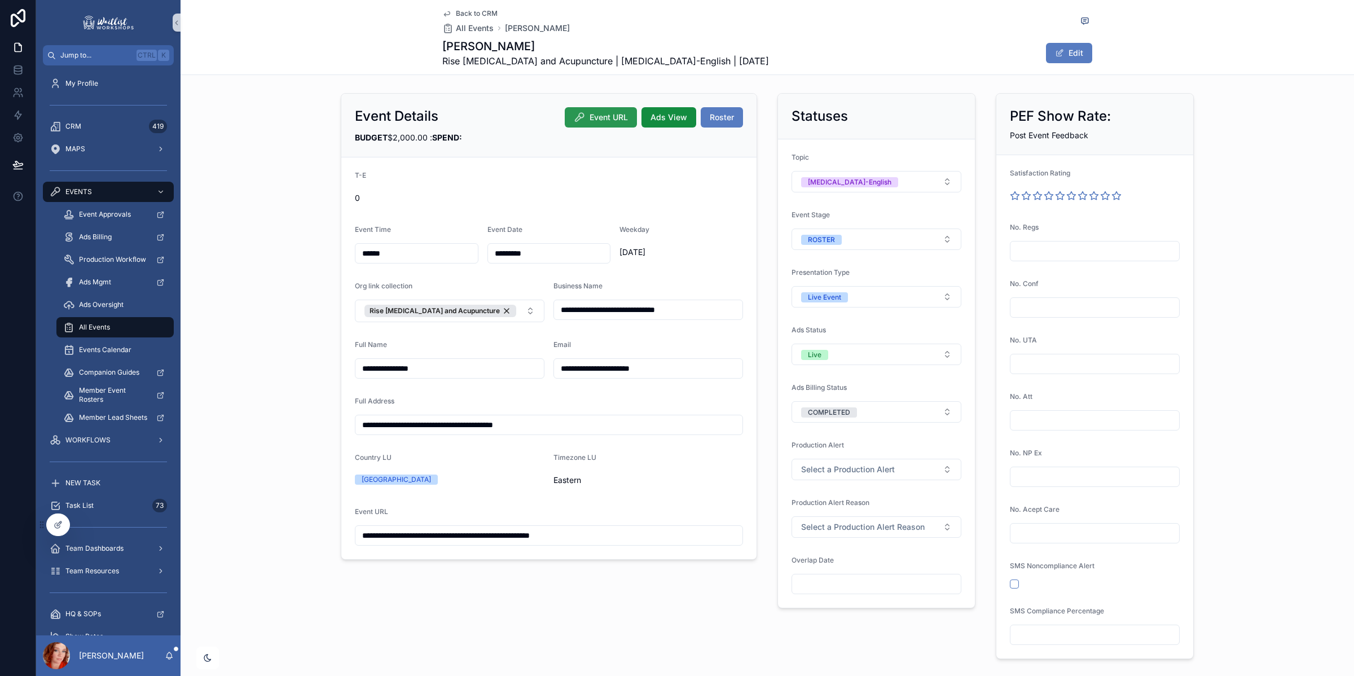
click at [606, 114] on span "Event URL" at bounding box center [608, 117] width 38 height 11
click at [464, 14] on span "Back to CRM" at bounding box center [477, 13] width 42 height 9
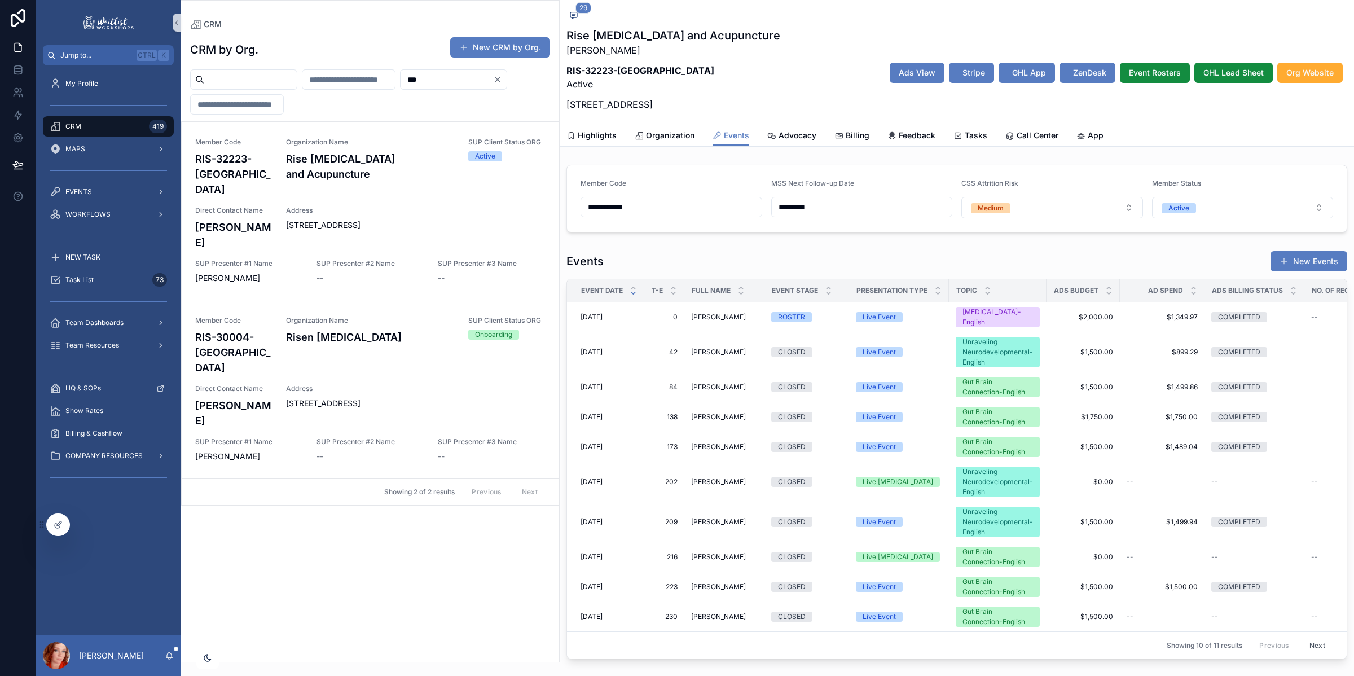
scroll to position [811, 0]
click at [602, 351] on span "[DATE]" at bounding box center [591, 351] width 22 height 9
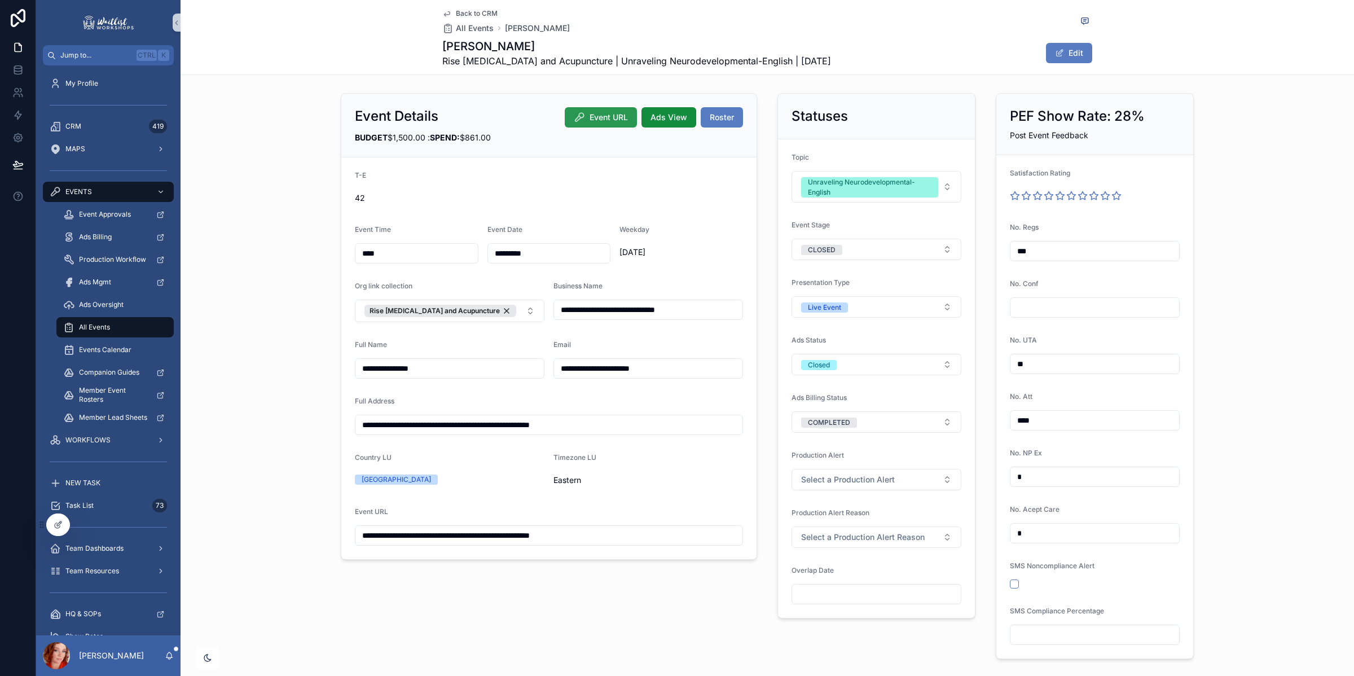
click at [599, 120] on span "Event URL" at bounding box center [608, 117] width 38 height 11
click at [466, 9] on span "Back to CRM" at bounding box center [477, 13] width 42 height 9
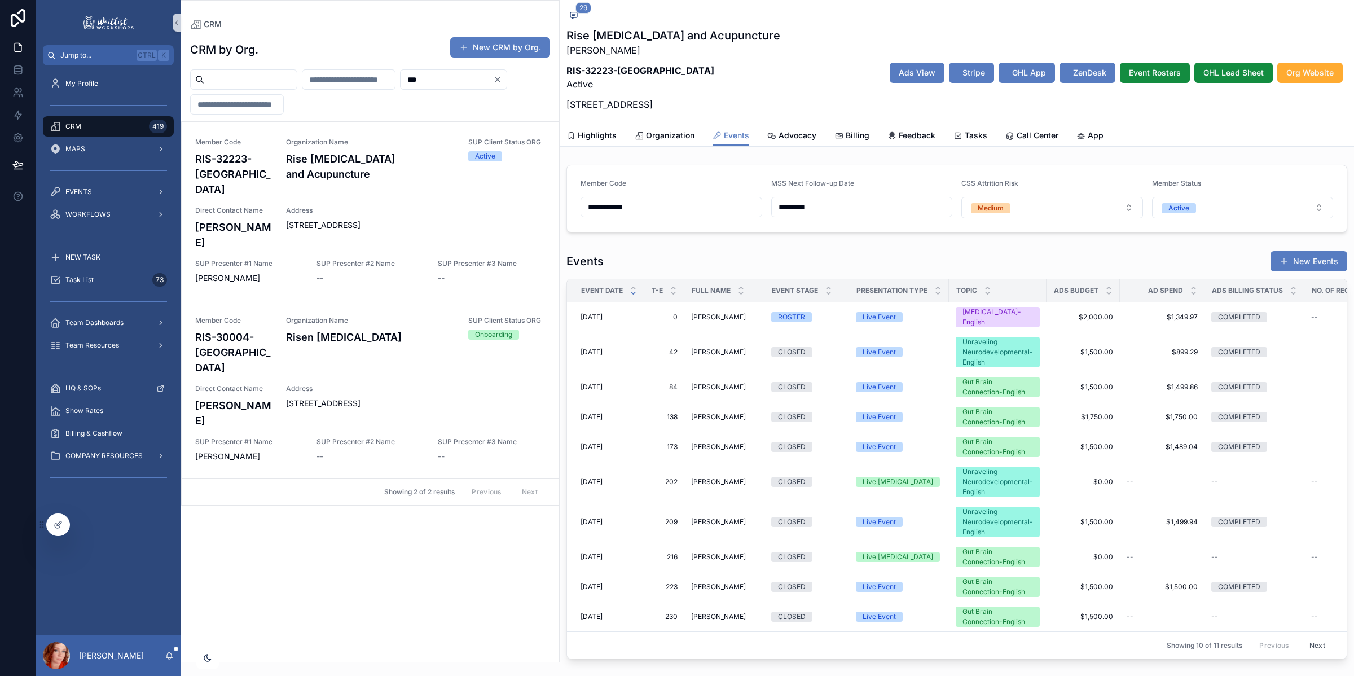
scroll to position [811, 0]
click at [602, 385] on span "[DATE]" at bounding box center [591, 386] width 22 height 9
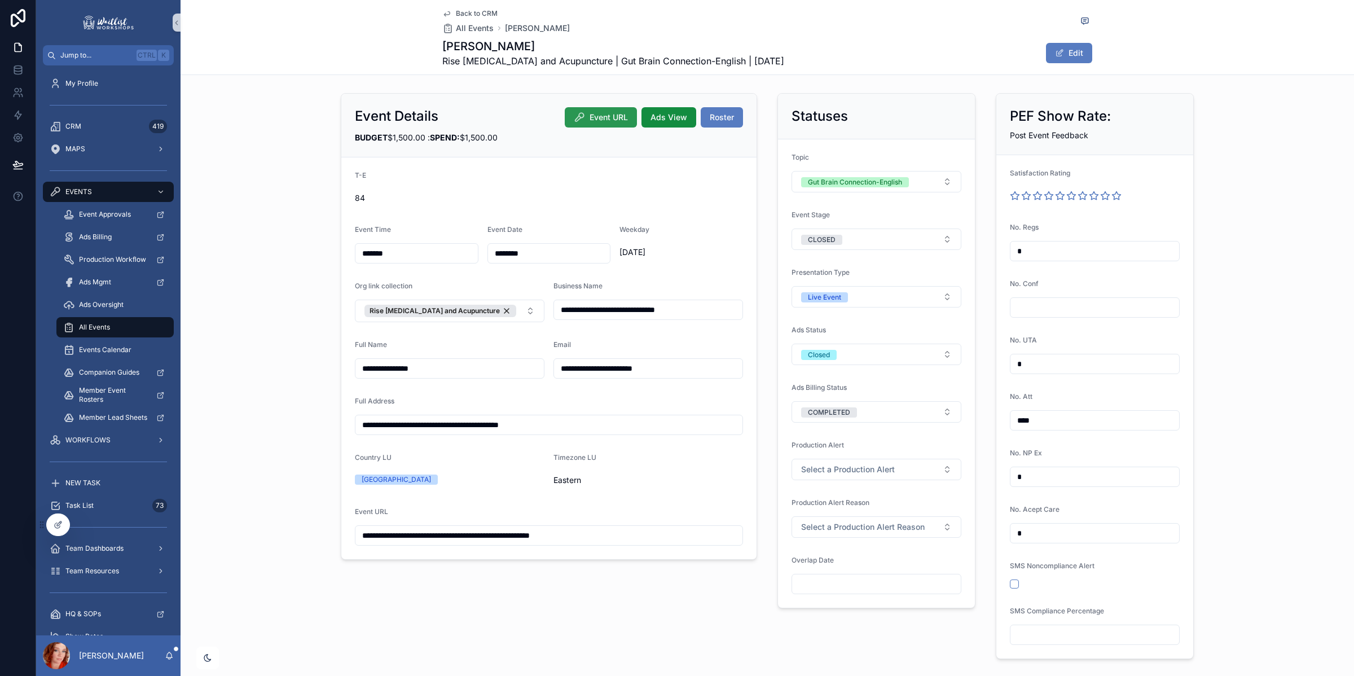
click at [578, 114] on icon "scrollable content" at bounding box center [579, 117] width 11 height 11
click at [459, 15] on span "Back to CRM" at bounding box center [477, 13] width 42 height 9
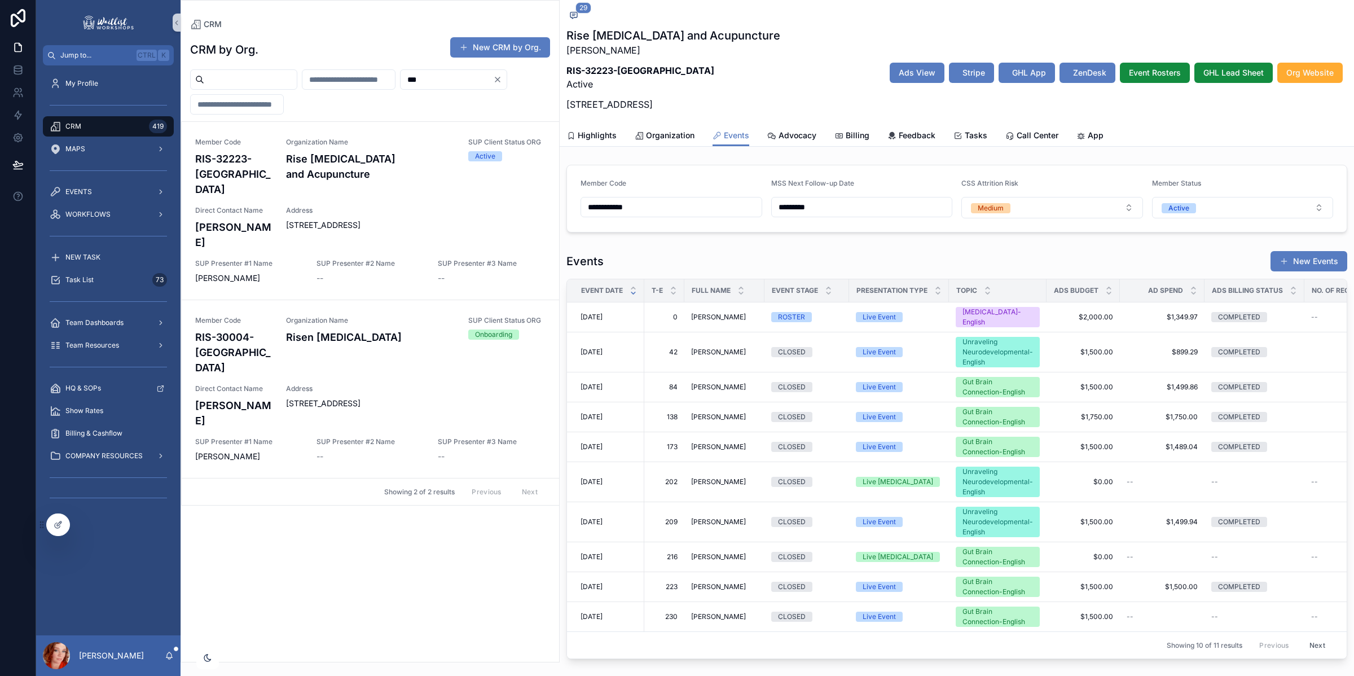
drag, startPoint x: 212, startPoint y: 103, endPoint x: 67, endPoint y: 102, distance: 145.0
click at [68, 102] on div "Jump to... Ctrl K My Profile CRM 419 MAPS EVENTS WORKFLOWS NEW TASK Task List 7…" at bounding box center [695, 338] width 1318 height 676
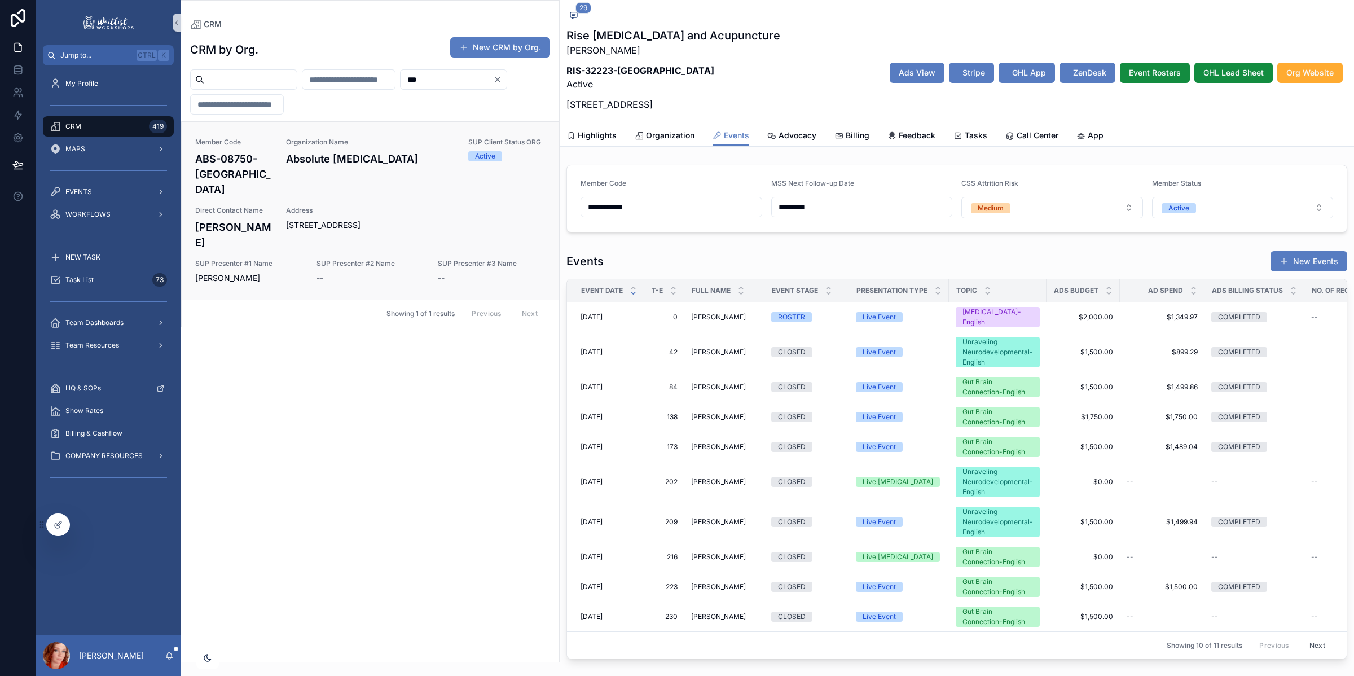
type input "***"
click at [306, 206] on span "Address" at bounding box center [415, 210] width 259 height 9
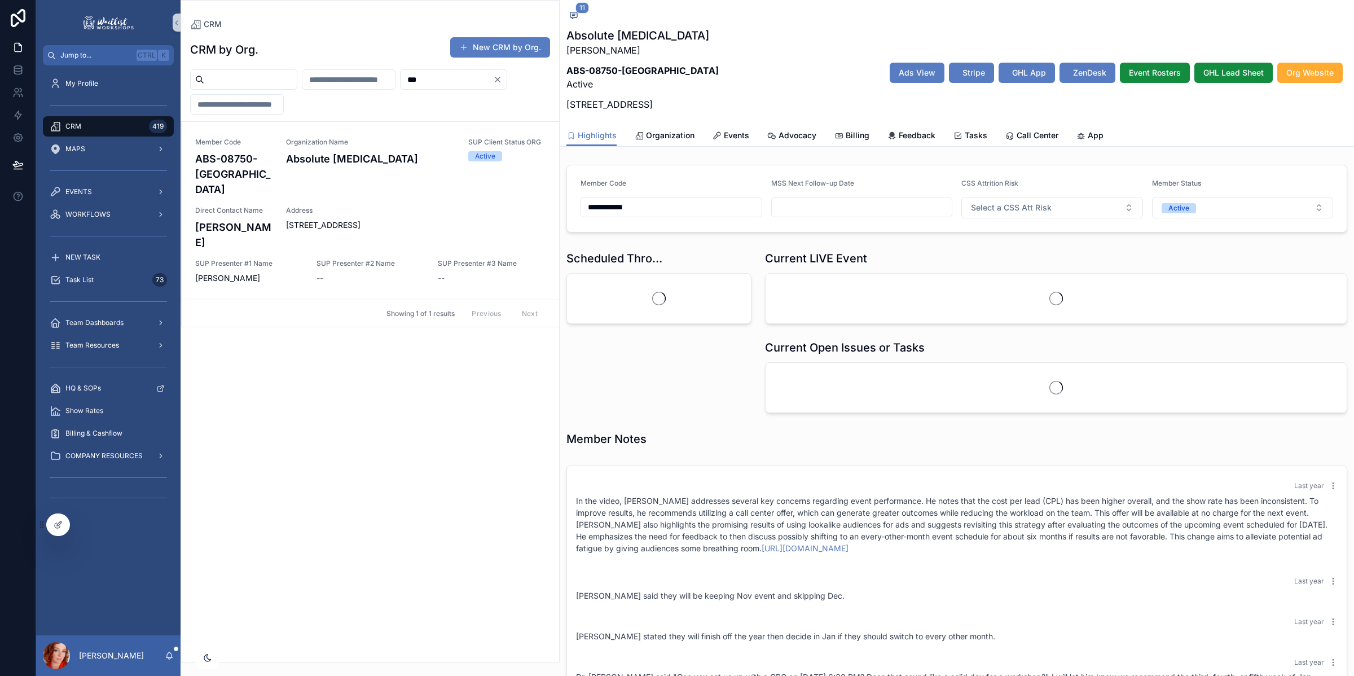
scroll to position [237, 0]
